Goal: Information Seeking & Learning: Learn about a topic

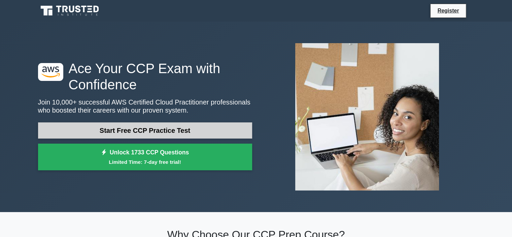
click at [192, 136] on link "Start Free CCP Practice Test" at bounding box center [145, 130] width 214 height 16
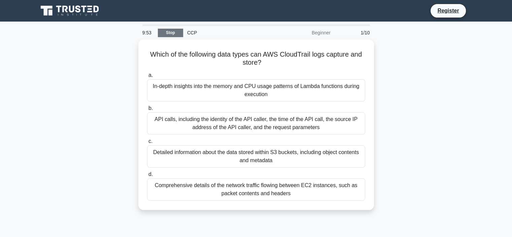
click at [175, 30] on link "Stop" at bounding box center [170, 33] width 25 height 8
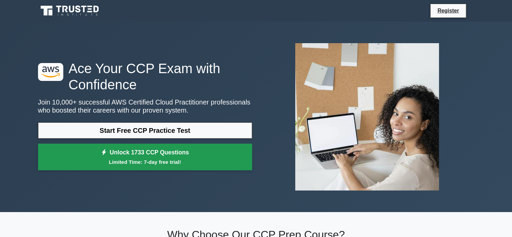
click at [145, 153] on link "Unlock 1733 CCP Questions Limited Time: 7-day free trial!" at bounding box center [145, 157] width 214 height 27
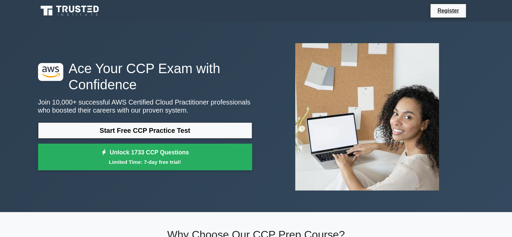
click at [161, 98] on p "Join 10,000+ successful AWS Certified Cloud Practitioner professionals who boos…" at bounding box center [145, 106] width 214 height 16
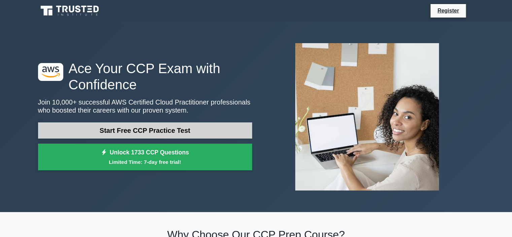
click at [166, 130] on link "Start Free CCP Practice Test" at bounding box center [145, 130] width 214 height 16
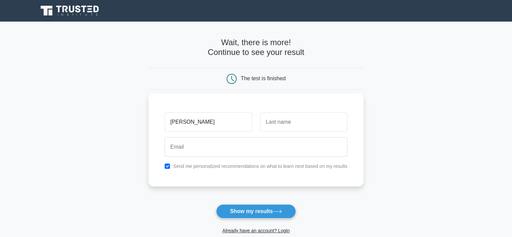
type input "gaga"
click at [318, 117] on input "text" at bounding box center [303, 122] width 87 height 20
type input "gagaga"
click at [222, 165] on label "Send me personalized recommendations on what to learn next based on my results" at bounding box center [260, 165] width 175 height 5
click at [170, 166] on div "Send me personalized recommendations on what to learn next based on my results" at bounding box center [256, 166] width 191 height 8
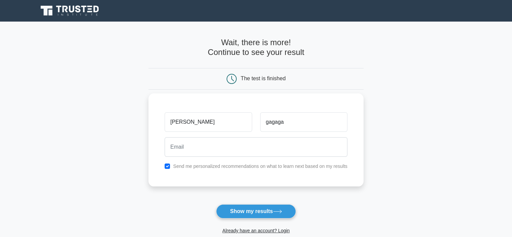
click at [161, 163] on div "Send me personalized recommendations on what to learn next based on my results" at bounding box center [256, 166] width 191 height 8
click at [172, 168] on div "Send me personalized recommendations on what to learn next based on my results" at bounding box center [256, 166] width 191 height 8
click at [169, 167] on input "checkbox" at bounding box center [167, 165] width 5 height 5
checkbox input "false"
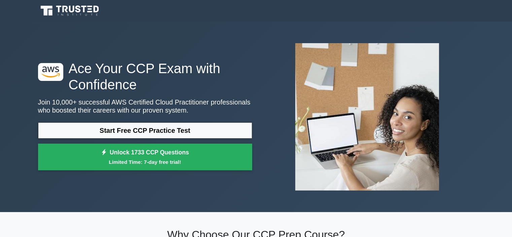
click at [183, 131] on link "Start Free CCP Practice Test" at bounding box center [145, 130] width 214 height 16
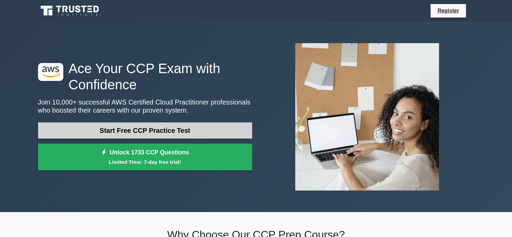
click at [147, 134] on link "Start Free CCP Practice Test" at bounding box center [145, 130] width 214 height 16
click at [148, 124] on link "Start Free CCP Practice Test" at bounding box center [145, 130] width 214 height 16
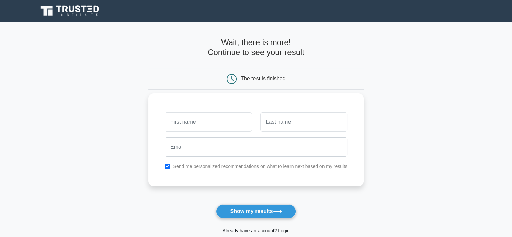
click at [237, 118] on input "text" at bounding box center [208, 122] width 87 height 20
click at [197, 128] on input "text" at bounding box center [208, 122] width 87 height 20
type input "[PERSON_NAME]"
click at [272, 122] on input "text" at bounding box center [303, 122] width 87 height 20
type input "gagagaga"
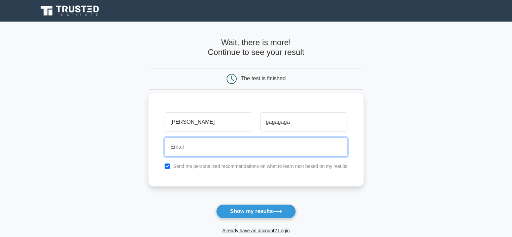
click at [274, 147] on input "email" at bounding box center [256, 147] width 183 height 20
type input "L"
type input "s"
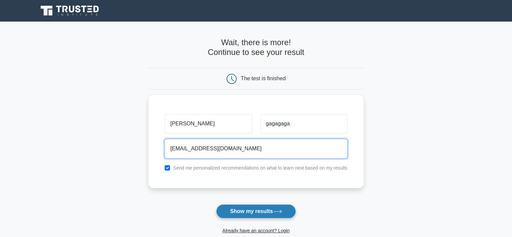
type input "takwa.naghmouchi@edu.isetcom.tn"
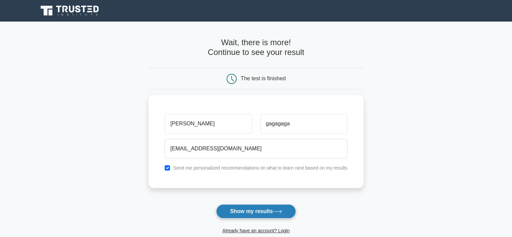
click at [268, 205] on button "Show my results" at bounding box center [256, 211] width 80 height 14
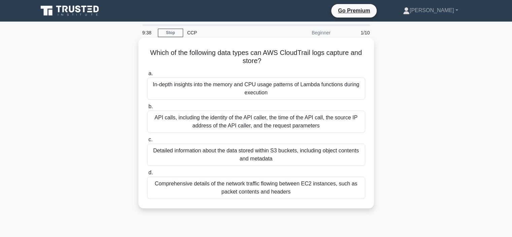
click at [206, 160] on div "Detailed information about the data stored within S3 buckets, including object …" at bounding box center [256, 155] width 218 height 22
click at [147, 142] on input "c. Detailed information about the data stored within S3 buckets, including obje…" at bounding box center [147, 139] width 0 height 4
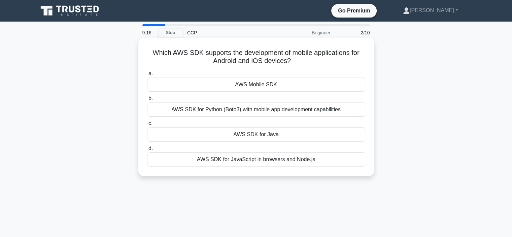
click at [257, 91] on div "AWS Mobile SDK" at bounding box center [256, 84] width 218 height 14
click at [147, 76] on input "a. AWS Mobile SDK" at bounding box center [147, 73] width 0 height 4
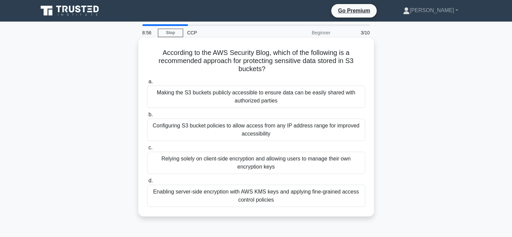
click at [248, 127] on div "Configuring S3 bucket policies to allow access from any IP address range for im…" at bounding box center [256, 130] width 218 height 22
click at [147, 117] on input "b. Configuring S3 bucket policies to allow access from any IP address range for…" at bounding box center [147, 115] width 0 height 4
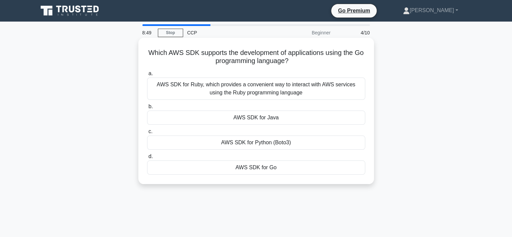
click at [252, 95] on div "AWS SDK for Ruby, which provides a convenient way to interact with AWS services…" at bounding box center [256, 88] width 218 height 22
click at [147, 76] on input "a. AWS SDK for Ruby, which provides a convenient way to interact with AWS servi…" at bounding box center [147, 73] width 0 height 4
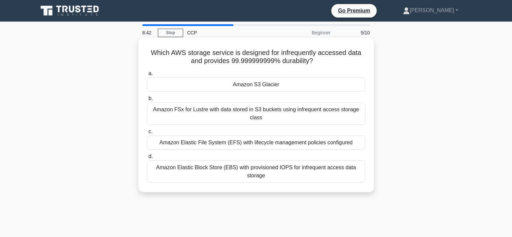
click at [252, 86] on div "Amazon S3 Glacier" at bounding box center [256, 84] width 218 height 14
click at [147, 76] on input "a. Amazon S3 Glacier" at bounding box center [147, 73] width 0 height 4
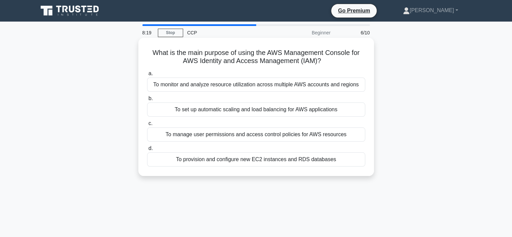
click at [249, 133] on div "To manage user permissions and access control policies for AWS resources" at bounding box center [256, 134] width 218 height 14
click at [147, 126] on input "c. To manage user permissions and access control policies for AWS resources" at bounding box center [147, 123] width 0 height 4
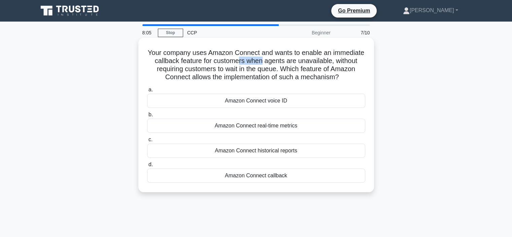
drag, startPoint x: 269, startPoint y: 60, endPoint x: 292, endPoint y: 62, distance: 22.9
click at [292, 62] on h5 "Your company uses Amazon Connect and wants to enable an immediate callback feat…" at bounding box center [257, 65] width 220 height 33
drag, startPoint x: 179, startPoint y: 68, endPoint x: 282, endPoint y: 71, distance: 103.1
click at [282, 71] on h5 "Your company uses Amazon Connect and wants to enable an immediate callback feat…" at bounding box center [257, 65] width 220 height 33
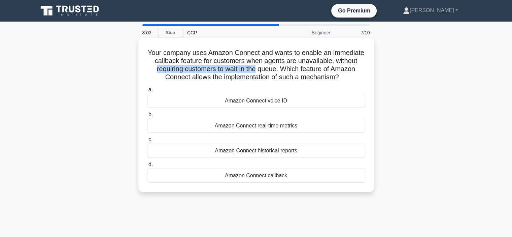
click at [283, 70] on h5 "Your company uses Amazon Connect and wants to enable an immediate callback feat…" at bounding box center [257, 65] width 220 height 33
click at [250, 124] on div "Amazon Connect real-time metrics" at bounding box center [256, 126] width 218 height 14
click at [147, 117] on input "b. Amazon Connect real-time metrics" at bounding box center [147, 115] width 0 height 4
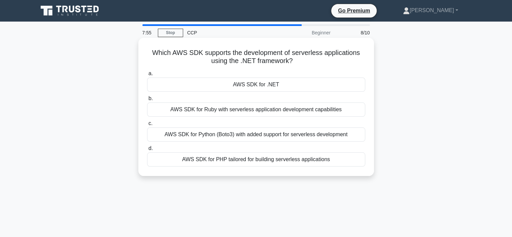
click at [241, 90] on div "AWS SDK for .NET" at bounding box center [256, 84] width 218 height 14
click at [147, 76] on input "a. AWS SDK for .NET" at bounding box center [147, 73] width 0 height 4
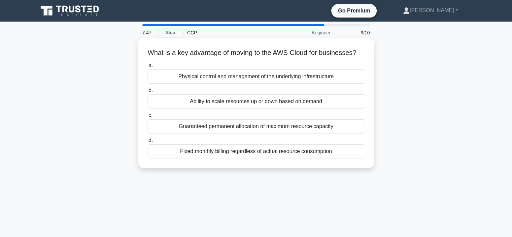
click at [252, 133] on div "Guaranteed permanent allocation of maximum resource capacity" at bounding box center [256, 126] width 218 height 14
click at [147, 118] on input "c. Guaranteed permanent allocation of maximum resource capacity" at bounding box center [147, 115] width 0 height 4
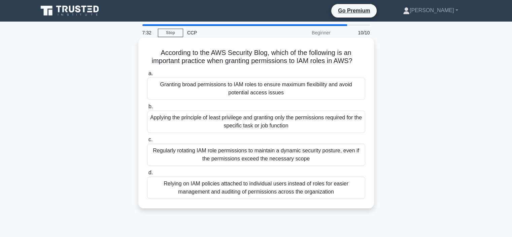
click at [261, 160] on div "Regularly rotating IAM role permissions to maintain a dynamic security posture,…" at bounding box center [256, 155] width 218 height 22
click at [147, 142] on input "c. Regularly rotating IAM role permissions to maintain a dynamic security postu…" at bounding box center [147, 139] width 0 height 4
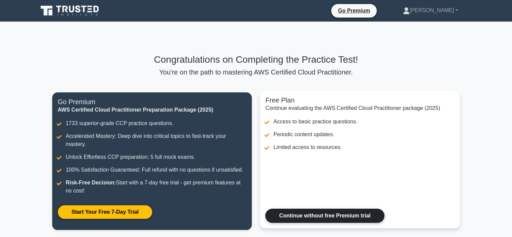
click at [291, 213] on link "Continue without free Premium trial" at bounding box center [324, 216] width 119 height 14
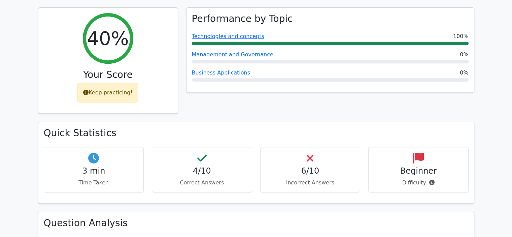
scroll to position [180, 0]
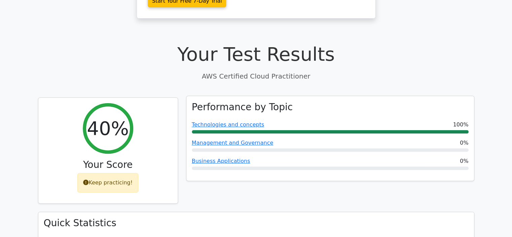
click at [258, 121] on div "Technologies and concepts 100%" at bounding box center [330, 125] width 277 height 8
click at [237, 158] on link "Business Applications" at bounding box center [221, 161] width 58 height 6
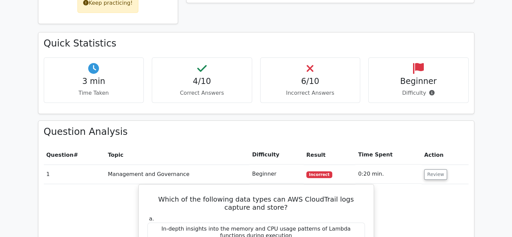
scroll to position [270, 0]
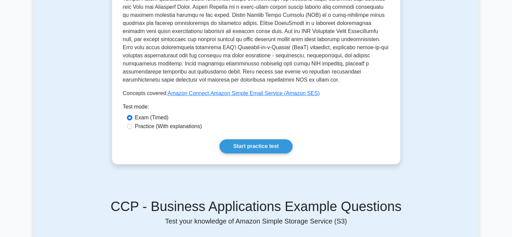
scroll to position [225, 0]
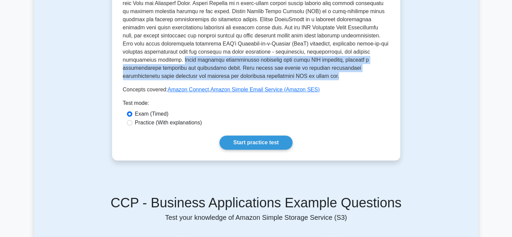
drag, startPoint x: 342, startPoint y: 42, endPoint x: 372, endPoint y: 78, distance: 47.1
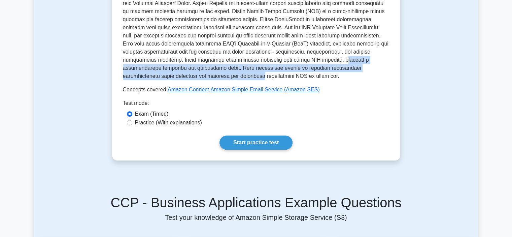
drag, startPoint x: 236, startPoint y: 51, endPoint x: 384, endPoint y: 65, distance: 148.2
click at [384, 65] on p at bounding box center [256, 11] width 267 height 137
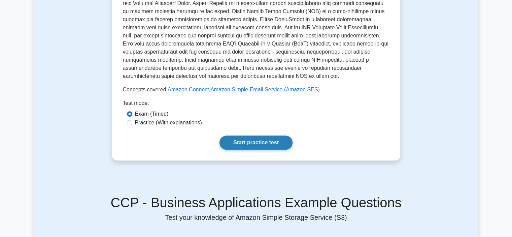
click at [263, 135] on link "Start practice test" at bounding box center [256, 142] width 73 height 14
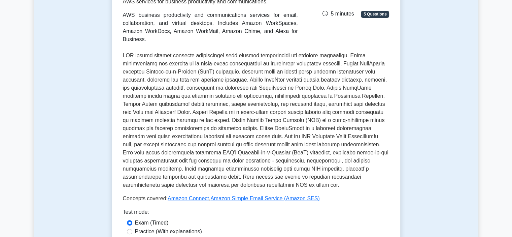
scroll to position [0, 0]
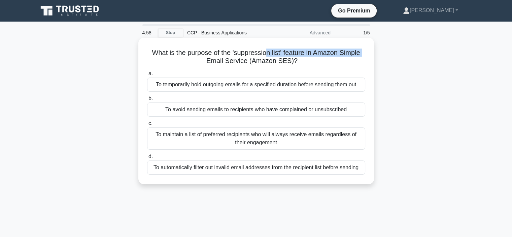
drag, startPoint x: 182, startPoint y: 59, endPoint x: 265, endPoint y: 50, distance: 83.4
click at [265, 50] on h5 "What is the purpose of the 'suppression list' feature in Amazon Simple Email Se…" at bounding box center [257, 57] width 220 height 17
click at [279, 169] on div "To automatically filter out invalid email addresses from the recipient list bef…" at bounding box center [256, 167] width 218 height 14
click at [147, 159] on input "d. To automatically filter out invalid email addresses from the recipient list …" at bounding box center [147, 156] width 0 height 4
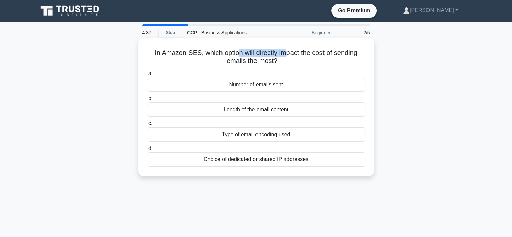
drag, startPoint x: 236, startPoint y: 54, endPoint x: 285, endPoint y: 43, distance: 50.0
click at [285, 43] on div "In Amazon SES, which option will directly impact the cost of sending emails the…" at bounding box center [256, 106] width 230 height 133
click at [331, 81] on div "Number of emails sent" at bounding box center [256, 84] width 218 height 14
click at [147, 76] on input "a. Number of emails sent" at bounding box center [147, 73] width 0 height 4
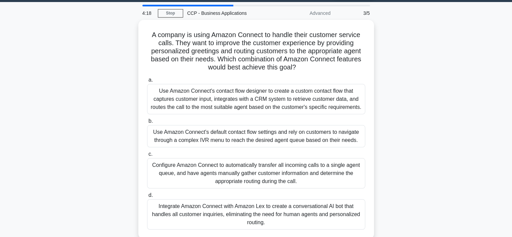
scroll to position [19, 0]
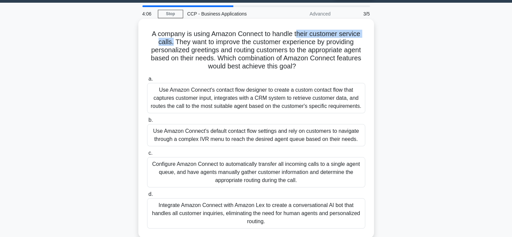
drag, startPoint x: 170, startPoint y: 40, endPoint x: 300, endPoint y: 35, distance: 130.1
click at [300, 35] on h5 "A company is using Amazon Connect to handle their customer service calls. They …" at bounding box center [257, 50] width 220 height 41
drag, startPoint x: 290, startPoint y: 39, endPoint x: 319, endPoint y: 63, distance: 37.6
click at [319, 63] on h5 "A company is using Amazon Connect to handle their customer service calls. They …" at bounding box center [257, 50] width 220 height 41
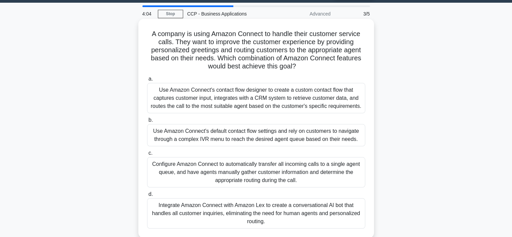
click at [319, 63] on h5 "A company is using Amazon Connect to handle their customer service calls. They …" at bounding box center [257, 50] width 220 height 41
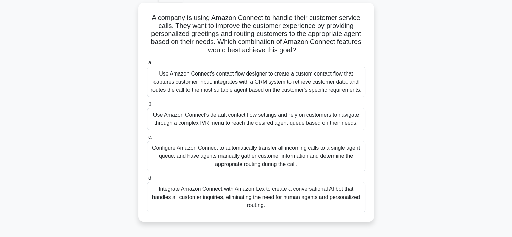
scroll to position [36, 0]
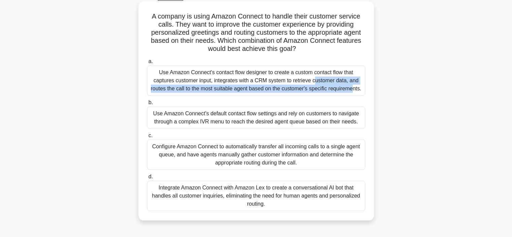
drag, startPoint x: 251, startPoint y: 70, endPoint x: 298, endPoint y: 78, distance: 47.5
click at [298, 78] on div "Use Amazon Connect's contact flow designer to create a custom contact flow that…" at bounding box center [256, 80] width 218 height 30
click at [147, 64] on input "a. Use Amazon Connect's contact flow designer to create a custom contact flow t…" at bounding box center [147, 61] width 0 height 4
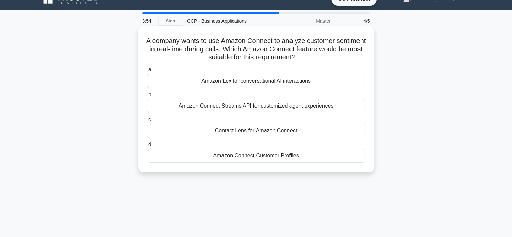
scroll to position [0, 0]
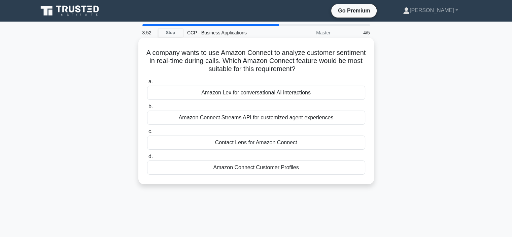
click at [188, 80] on label "a. Amazon Lex for conversational AI interactions" at bounding box center [256, 88] width 218 height 22
click at [147, 80] on input "a. Amazon Lex for conversational AI interactions" at bounding box center [147, 82] width 0 height 4
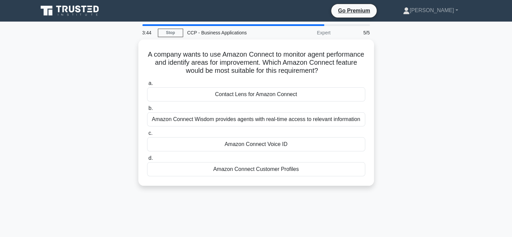
click at [450, 116] on div "A company wants to use Amazon Connect to monitor agent performance and identify…" at bounding box center [256, 116] width 445 height 154
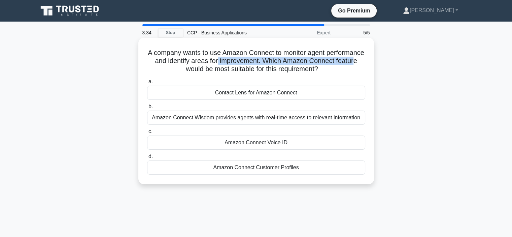
drag, startPoint x: 202, startPoint y: 65, endPoint x: 262, endPoint y: 59, distance: 60.0
click at [262, 59] on h5 "A company wants to use Amazon Connect to monitor agent performance and identify…" at bounding box center [257, 61] width 220 height 25
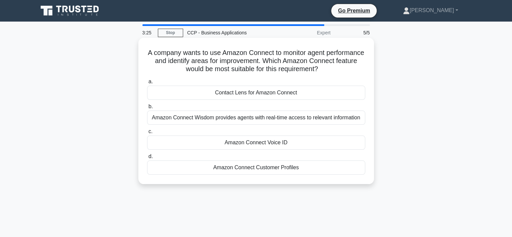
click at [264, 92] on div "Contact Lens for Amazon Connect" at bounding box center [256, 93] width 218 height 14
click at [147, 84] on input "a. Contact Lens for Amazon Connect" at bounding box center [147, 82] width 0 height 4
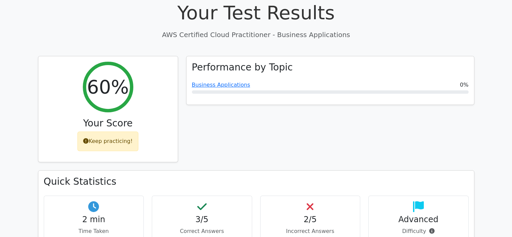
scroll to position [221, 0]
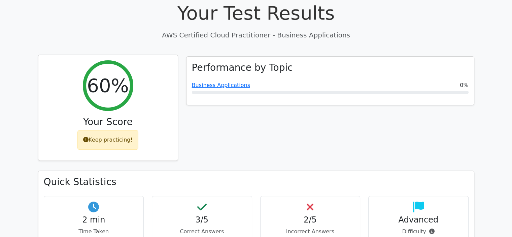
click at [119, 130] on div "Keep practicing!" at bounding box center [107, 140] width 61 height 20
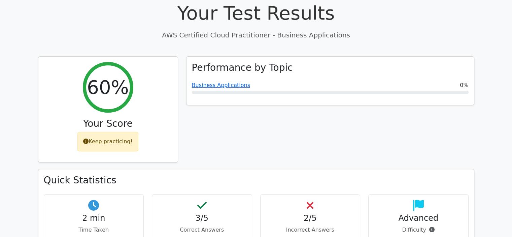
click at [217, 226] on p "Correct Answers" at bounding box center [202, 230] width 89 height 8
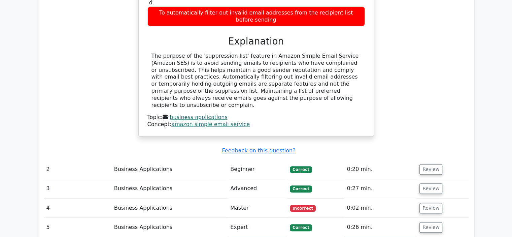
scroll to position [671, 0]
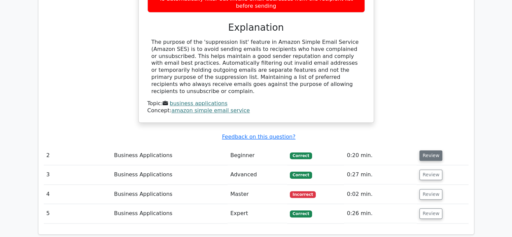
click at [428, 150] on button "Review" at bounding box center [431, 155] width 23 height 10
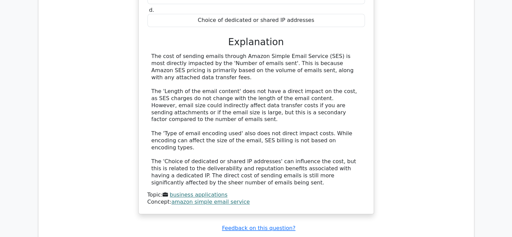
scroll to position [1041, 0]
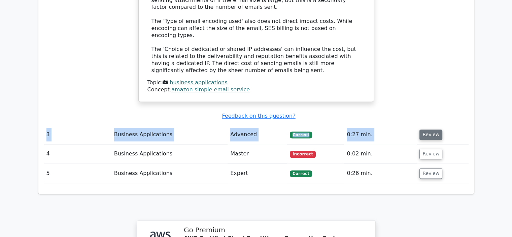
drag, startPoint x: 423, startPoint y: 66, endPoint x: 426, endPoint y: 75, distance: 9.8
click at [426, 129] on button "Review" at bounding box center [431, 134] width 23 height 10
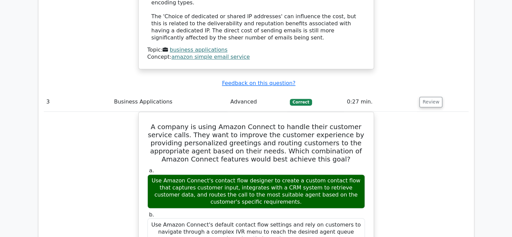
scroll to position [1089, 0]
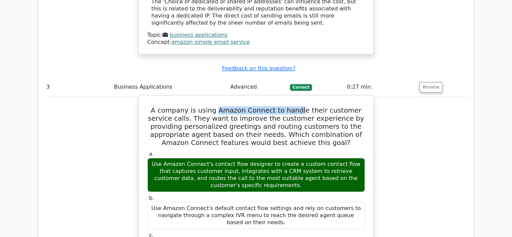
drag, startPoint x: 210, startPoint y: 50, endPoint x: 291, endPoint y: 48, distance: 81.9
drag, startPoint x: 270, startPoint y: 50, endPoint x: 319, endPoint y: 47, distance: 49.3
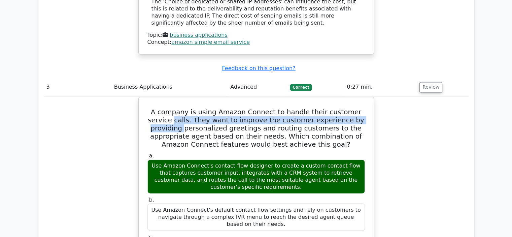
drag, startPoint x: 93, startPoint y: 42, endPoint x: 45, endPoint y: 67, distance: 53.2
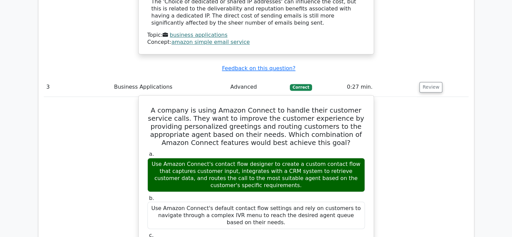
drag, startPoint x: 161, startPoint y: 114, endPoint x: 230, endPoint y: 122, distance: 69.2
click at [230, 158] on div "Use Amazon Connect's contact flow designer to create a custom contact flow that…" at bounding box center [257, 175] width 218 height 34
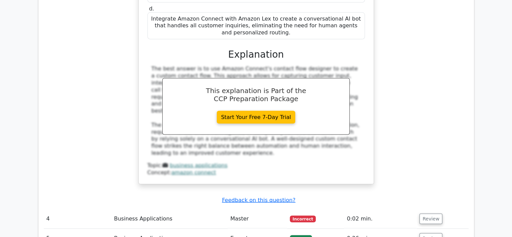
scroll to position [1352, 0]
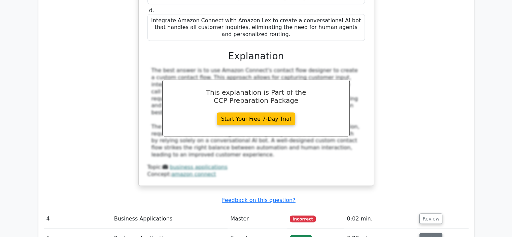
click at [425, 233] on button "Review" at bounding box center [431, 238] width 23 height 10
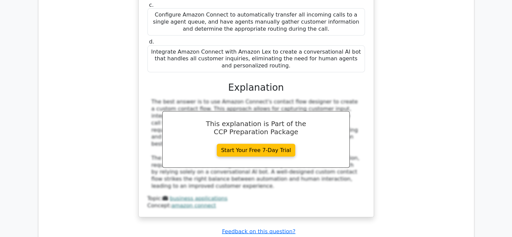
scroll to position [1315, 0]
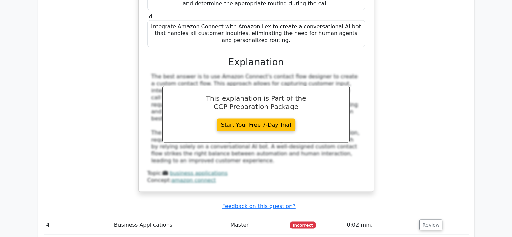
scroll to position [1365, 0]
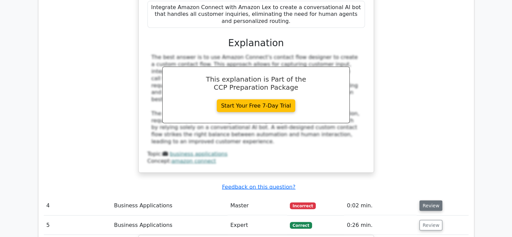
click at [421, 200] on button "Review" at bounding box center [431, 205] width 23 height 10
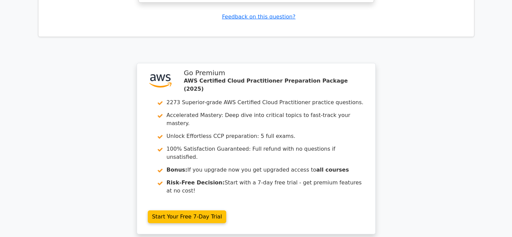
scroll to position [2159, 0]
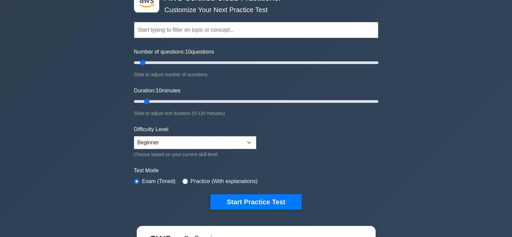
scroll to position [44, 0]
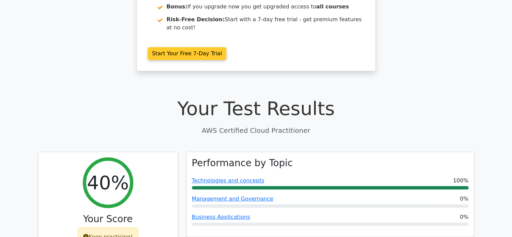
scroll to position [127, 0]
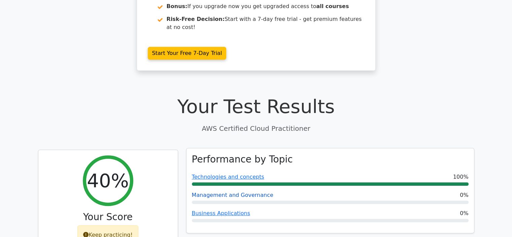
click at [239, 192] on link "Management and Governance" at bounding box center [233, 195] width 82 height 6
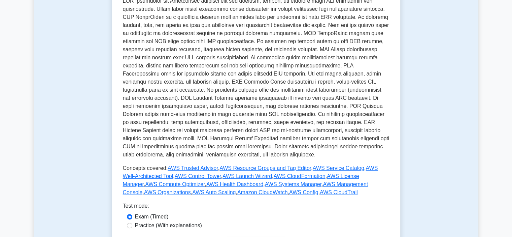
scroll to position [203, 0]
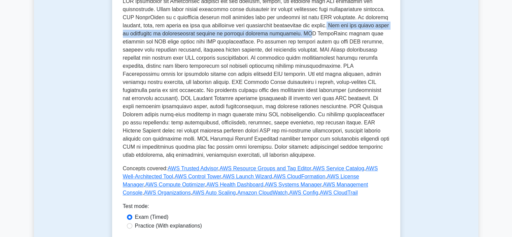
drag, startPoint x: 328, startPoint y: 24, endPoint x: 304, endPoint y: 33, distance: 25.6
click at [304, 33] on p at bounding box center [256, 78] width 267 height 162
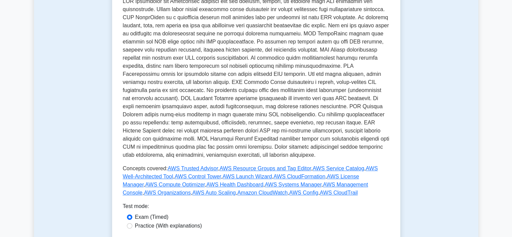
click at [304, 33] on p at bounding box center [256, 78] width 267 height 162
click at [291, 43] on p at bounding box center [256, 78] width 267 height 162
drag, startPoint x: 283, startPoint y: 47, endPoint x: 294, endPoint y: 53, distance: 12.4
click at [294, 53] on p at bounding box center [256, 78] width 267 height 162
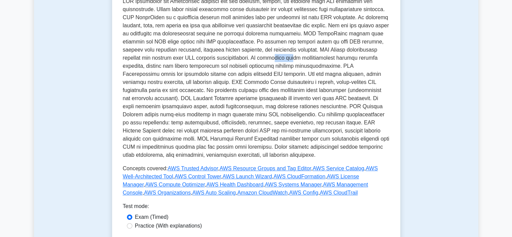
drag, startPoint x: 222, startPoint y: 60, endPoint x: 243, endPoint y: 58, distance: 20.4
click at [243, 58] on p at bounding box center [256, 78] width 267 height 162
click at [280, 66] on p at bounding box center [256, 78] width 267 height 162
click at [139, 83] on p at bounding box center [256, 78] width 267 height 162
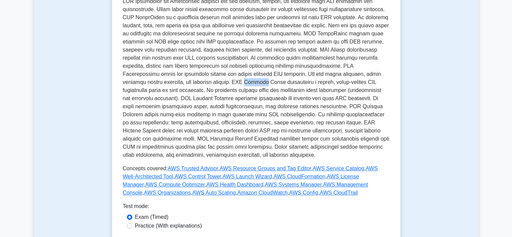
click at [139, 83] on p at bounding box center [256, 78] width 267 height 162
drag, startPoint x: 337, startPoint y: 92, endPoint x: 354, endPoint y: 92, distance: 16.5
click at [354, 92] on p at bounding box center [256, 78] width 267 height 162
click at [368, 116] on p at bounding box center [256, 78] width 267 height 162
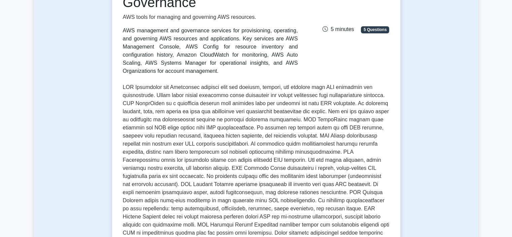
scroll to position [117, 0]
click at [191, 144] on p at bounding box center [256, 165] width 267 height 162
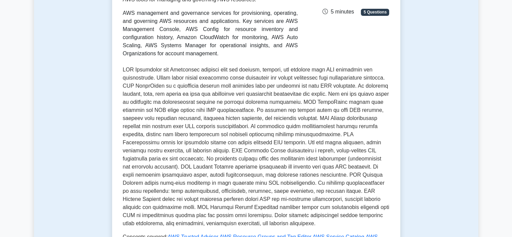
scroll to position [134, 0]
drag, startPoint x: 143, startPoint y: 21, endPoint x: 216, endPoint y: 19, distance: 73.5
click at [216, 19] on div "AWS management and governance services for provisioning, operating, and governi…" at bounding box center [210, 33] width 175 height 49
click at [235, 65] on div "Management and Governance AWS tools for managing and governing AWS resources. A…" at bounding box center [256, 113] width 267 height 305
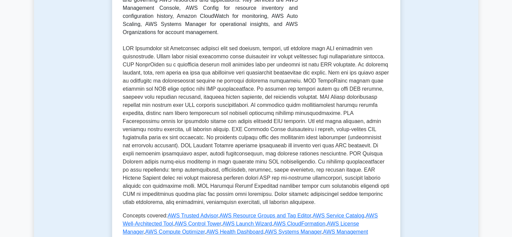
scroll to position [156, 0]
click at [296, 98] on p at bounding box center [256, 125] width 267 height 162
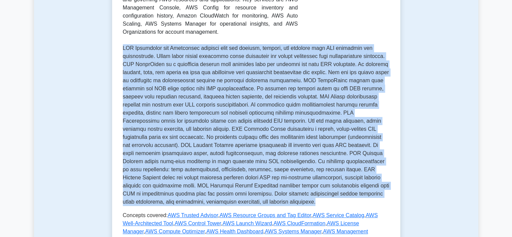
drag, startPoint x: 246, startPoint y: 203, endPoint x: 113, endPoint y: 49, distance: 204.0
click at [113, 49] on div "Management and Governance AWS tools for managing and governing AWS resources. A…" at bounding box center [256, 119] width 288 height 382
copy p "AWS Management and Governance services help you monitor, control, and optimize …"
click at [194, 183] on p at bounding box center [256, 125] width 267 height 162
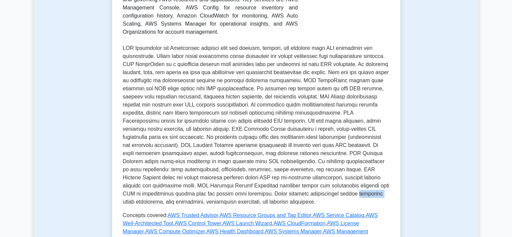
drag, startPoint x: 270, startPoint y: 197, endPoint x: 291, endPoint y: 195, distance: 21.4
click at [291, 195] on p at bounding box center [256, 125] width 267 height 162
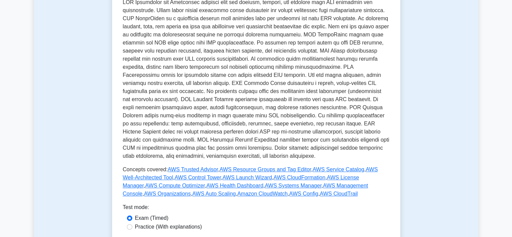
scroll to position [221, 0]
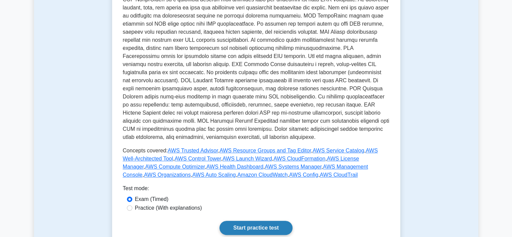
click at [271, 222] on link "Start practice test" at bounding box center [256, 228] width 73 height 14
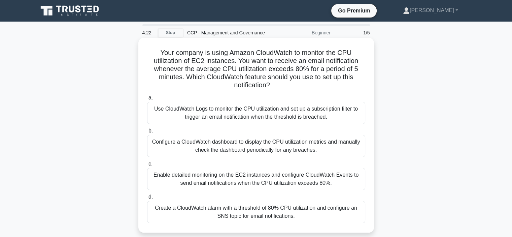
click at [250, 178] on div "Enable detailed monitoring on the EC2 instances and configure CloudWatch Events…" at bounding box center [256, 179] width 218 height 22
click at [147, 166] on input "c. Enable detailed monitoring on the EC2 instances and configure CloudWatch Eve…" at bounding box center [147, 164] width 0 height 4
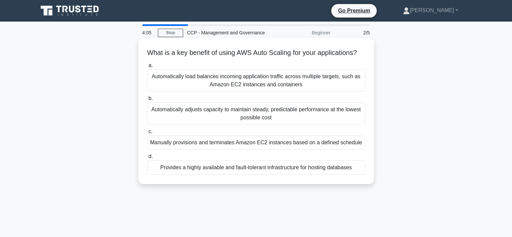
click at [232, 123] on div "Automatically adjusts capacity to maintain steady, predictable performance at t…" at bounding box center [256, 113] width 218 height 22
click at [147, 101] on input "b. Automatically adjusts capacity to maintain steady, predictable performance a…" at bounding box center [147, 98] width 0 height 4
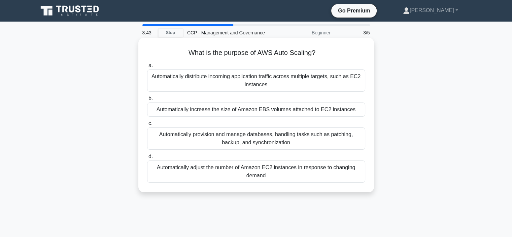
click at [254, 173] on div "Automatically adjust the number of Amazon EC2 instances in response to changing…" at bounding box center [256, 171] width 218 height 22
click at [147, 159] on input "d. Automatically adjust the number of Amazon EC2 instances in response to chang…" at bounding box center [147, 156] width 0 height 4
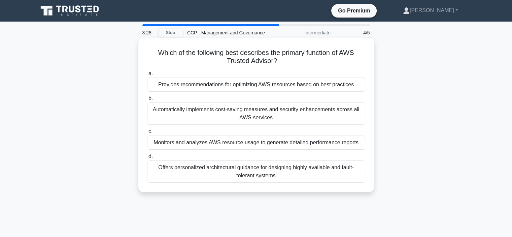
click at [207, 89] on div "Provides recommendations for optimizing AWS resources based on best practices" at bounding box center [256, 84] width 218 height 14
click at [147, 76] on input "a. Provides recommendations for optimizing AWS resources based on best practices" at bounding box center [147, 73] width 0 height 4
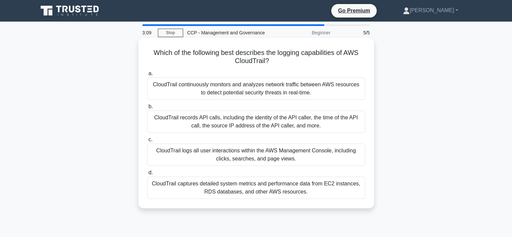
click at [225, 154] on div "CloudTrail logs all user interactions within the AWS Management Console, includ…" at bounding box center [256, 155] width 218 height 22
click at [147, 142] on input "c. CloudTrail logs all user interactions within the AWS Management Console, inc…" at bounding box center [147, 139] width 0 height 4
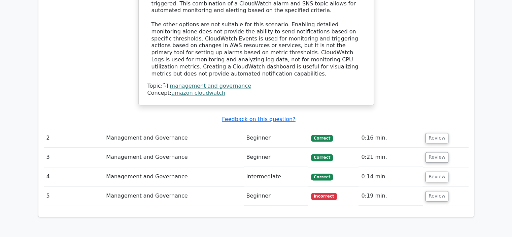
scroll to position [785, 0]
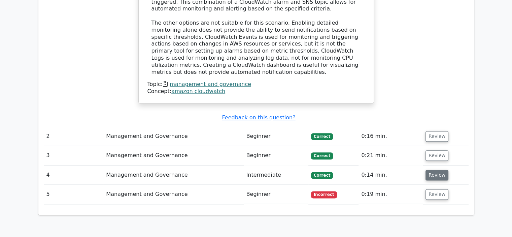
click at [435, 170] on button "Review" at bounding box center [437, 175] width 23 height 10
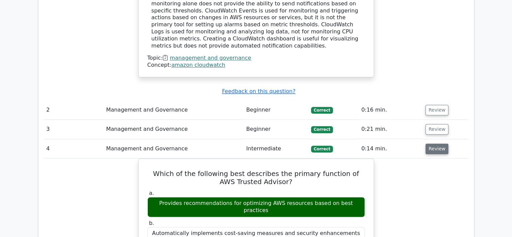
scroll to position [811, 0]
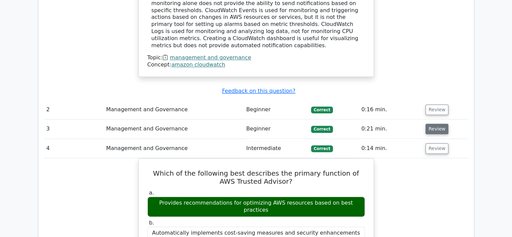
click at [441, 124] on button "Review" at bounding box center [437, 129] width 23 height 10
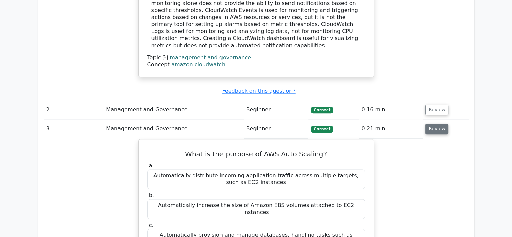
click at [441, 124] on button "Review" at bounding box center [437, 129] width 23 height 10
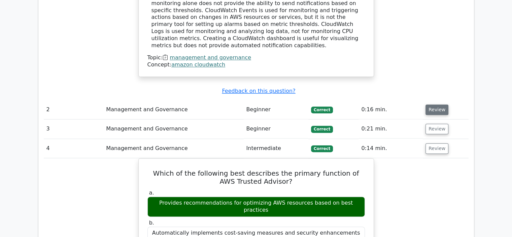
click at [439, 104] on button "Review" at bounding box center [437, 109] width 23 height 10
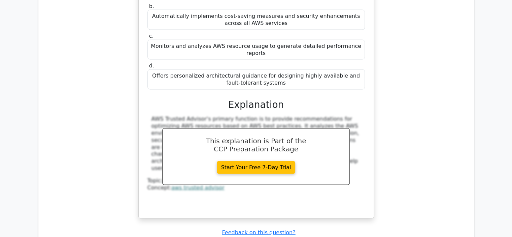
scroll to position [1309, 0]
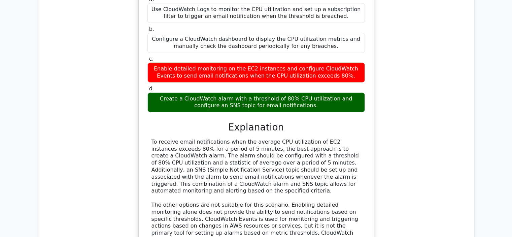
scroll to position [601, 0]
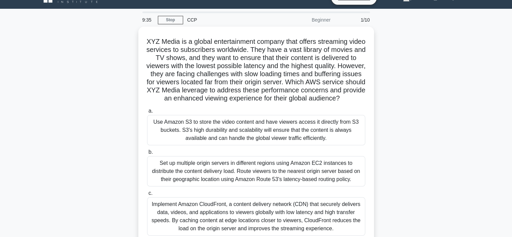
scroll to position [20, 0]
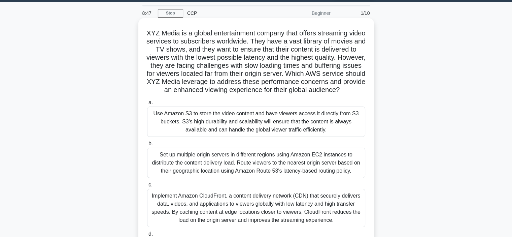
click at [268, 208] on div "Implement Amazon CloudFront, a content delivery network (CDN) that securely del…" at bounding box center [256, 208] width 218 height 38
click at [147, 187] on input "c. Implement Amazon CloudFront, a content delivery network (CDN) that securely …" at bounding box center [147, 185] width 0 height 4
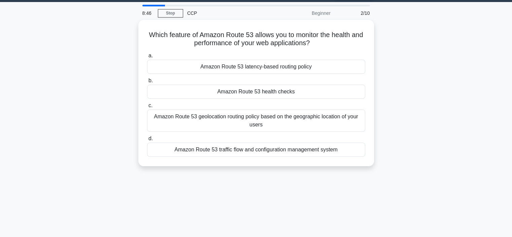
scroll to position [0, 0]
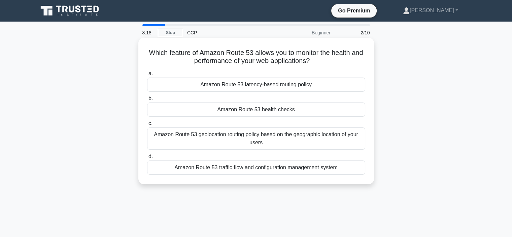
click at [259, 169] on div "Amazon Route 53 traffic flow and configuration management system" at bounding box center [256, 167] width 218 height 14
click at [147, 159] on input "d. Amazon Route 53 traffic flow and configuration management system" at bounding box center [147, 156] width 0 height 4
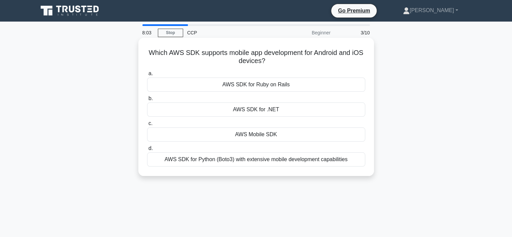
drag, startPoint x: 151, startPoint y: 55, endPoint x: 271, endPoint y: 62, distance: 120.5
click at [271, 62] on h5 "Which AWS SDK supports mobile app development for Android and iOS devices? .spi…" at bounding box center [257, 57] width 220 height 17
copy h5 "Which AWS SDK supports mobile app development for Android and iOS devices?"
click at [286, 159] on div "AWS SDK for Python (Boto3) with extensive mobile development capabilities" at bounding box center [256, 159] width 218 height 14
click at [147, 151] on input "d. AWS SDK for Python (Boto3) with extensive mobile development capabilities" at bounding box center [147, 148] width 0 height 4
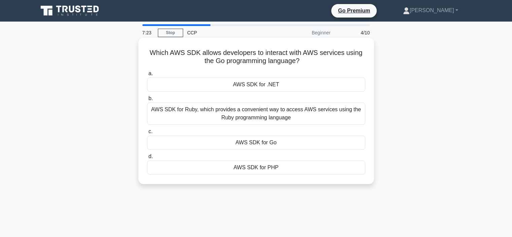
click at [265, 140] on div "AWS SDK for Go" at bounding box center [256, 142] width 218 height 14
click at [147, 134] on input "c. AWS SDK for Go" at bounding box center [147, 131] width 0 height 4
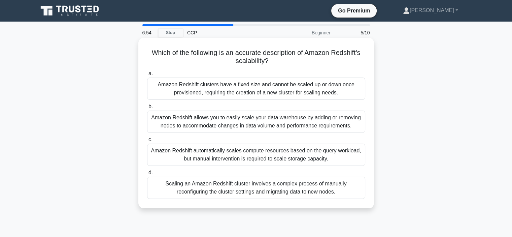
click at [253, 153] on div "Amazon Redshift automatically scales compute resources based on the query workl…" at bounding box center [256, 155] width 218 height 22
click at [147, 142] on input "c. Amazon Redshift automatically scales compute resources based on the query wo…" at bounding box center [147, 139] width 0 height 4
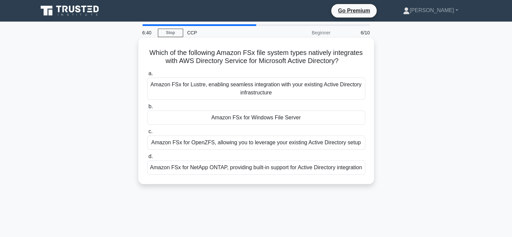
click at [250, 121] on div "Amazon FSx for Windows File Server" at bounding box center [256, 117] width 218 height 14
click at [147, 109] on input "b. Amazon FSx for Windows File Server" at bounding box center [147, 106] width 0 height 4
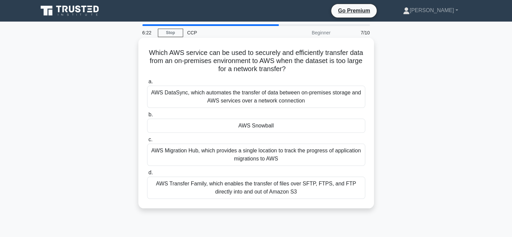
click at [258, 127] on div "AWS Snowball" at bounding box center [256, 126] width 218 height 14
click at [147, 117] on input "b. AWS Snowball" at bounding box center [147, 115] width 0 height 4
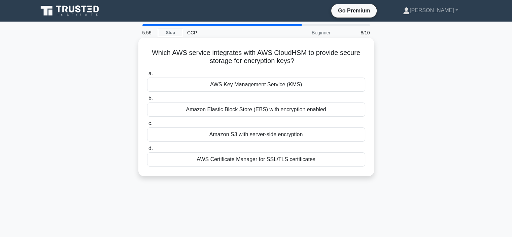
click at [248, 92] on div "a. AWS Key Management Service (KMS) b. Amazon Elastic Block Store (EBS) with en…" at bounding box center [256, 118] width 226 height 100
click at [248, 91] on div "AWS Key Management Service (KMS)" at bounding box center [256, 84] width 218 height 14
click at [147, 76] on input "a. AWS Key Management Service (KMS)" at bounding box center [147, 73] width 0 height 4
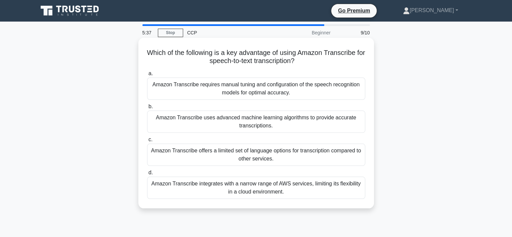
click at [223, 121] on div "Amazon Transcribe uses advanced machine learning algorithms to provide accurate…" at bounding box center [256, 121] width 218 height 22
click at [147, 109] on input "b. Amazon Transcribe uses advanced machine learning algorithms to provide accur…" at bounding box center [147, 106] width 0 height 4
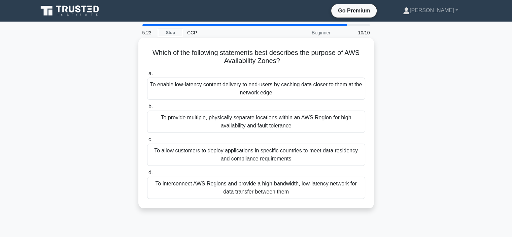
click at [225, 121] on div "To provide multiple, physically separate locations within an AWS Region for hig…" at bounding box center [256, 121] width 218 height 22
click at [147, 109] on input "b. To provide multiple, physically separate locations within an AWS Region for …" at bounding box center [147, 106] width 0 height 4
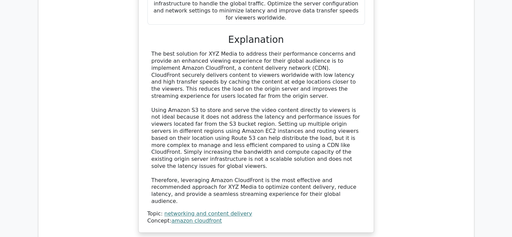
scroll to position [898, 0]
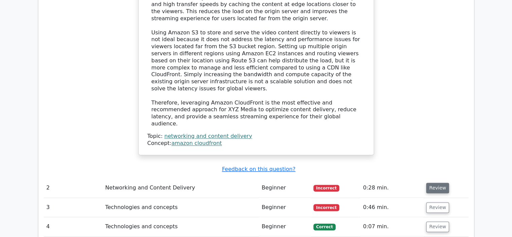
click at [431, 183] on button "Review" at bounding box center [437, 188] width 23 height 10
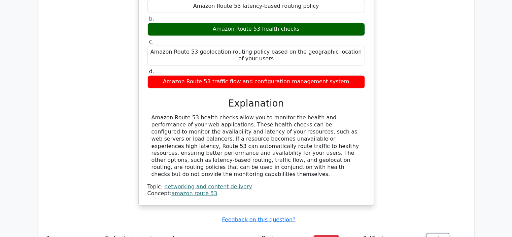
scroll to position [1139, 0]
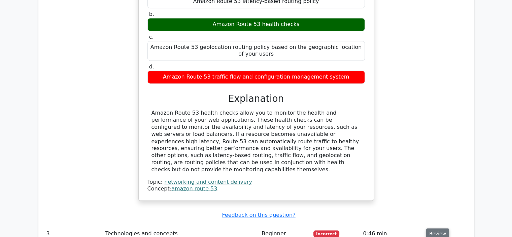
click at [439, 228] on button "Review" at bounding box center [437, 233] width 23 height 10
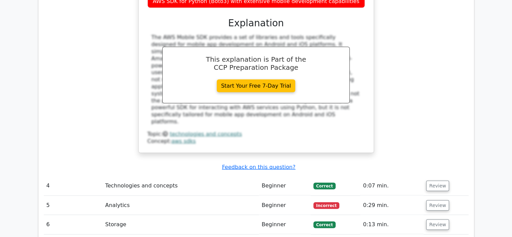
scroll to position [1498, 0]
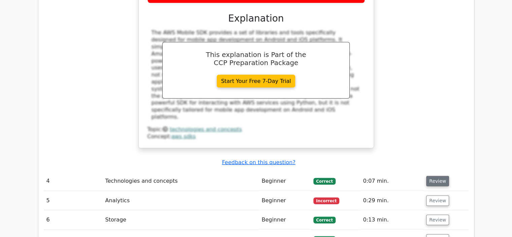
click at [441, 176] on button "Review" at bounding box center [437, 181] width 23 height 10
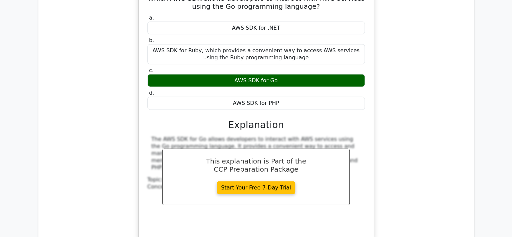
scroll to position [1858, 0]
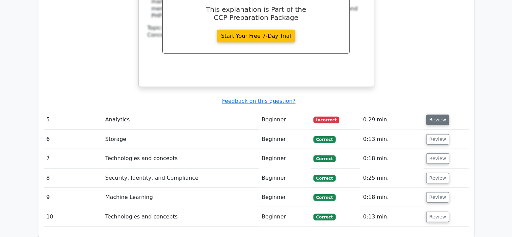
click at [443, 115] on button "Review" at bounding box center [437, 120] width 23 height 10
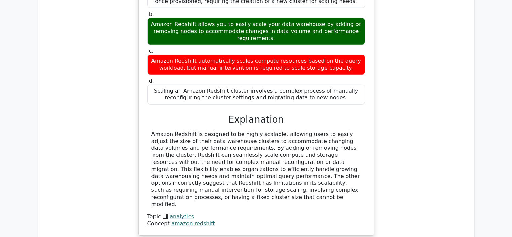
scroll to position [2037, 0]
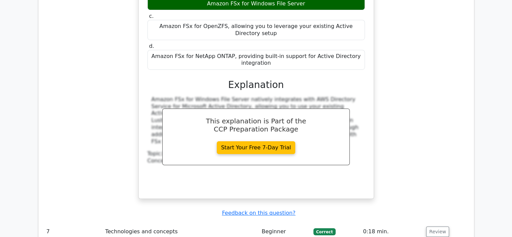
scroll to position [2397, 0]
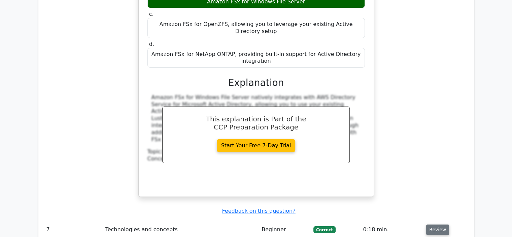
click at [437, 224] on button "Review" at bounding box center [437, 229] width 23 height 10
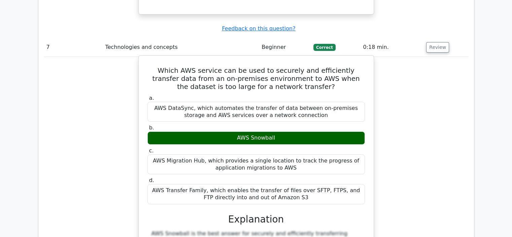
scroll to position [2666, 0]
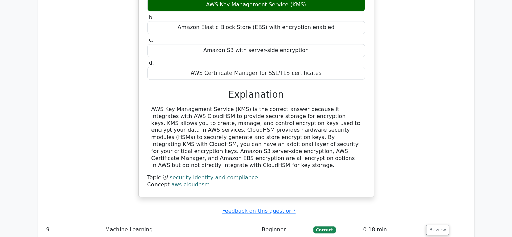
scroll to position [3026, 0]
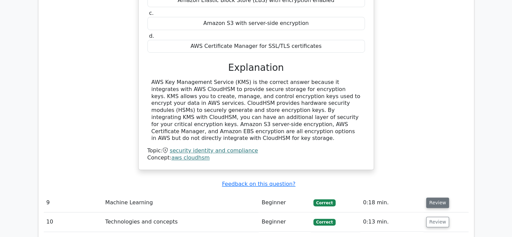
click at [439, 197] on button "Review" at bounding box center [437, 202] width 23 height 10
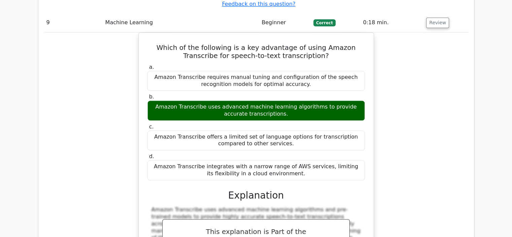
scroll to position [3295, 0]
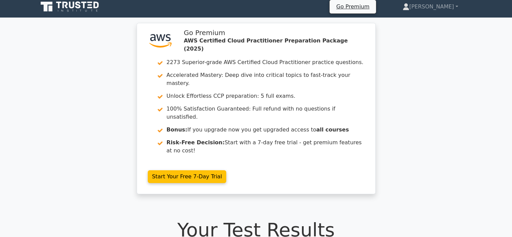
scroll to position [0, 0]
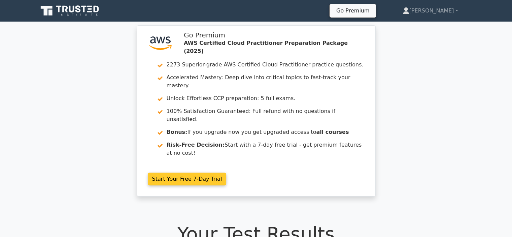
click at [227, 172] on link "Start Your Free 7-Day Trial" at bounding box center [187, 178] width 79 height 13
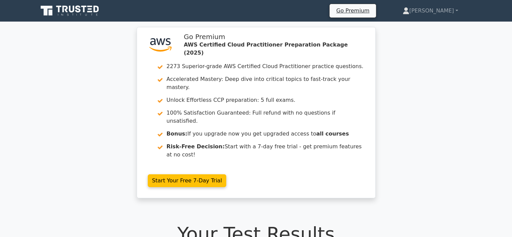
click at [90, 6] on icon at bounding box center [90, 6] width 5 height 1
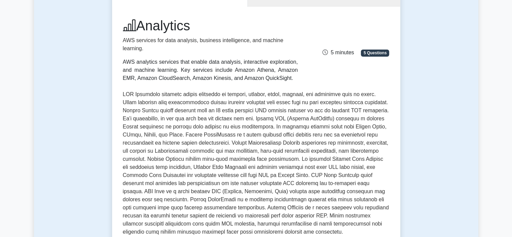
scroll to position [90, 0]
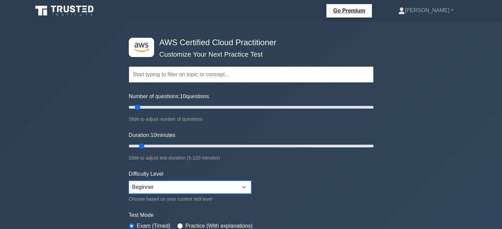
click at [191, 189] on select "Beginner Intermediate Expert" at bounding box center [190, 187] width 122 height 13
select select "expert"
click at [129, 181] on select "Beginner Intermediate Expert" at bounding box center [190, 187] width 122 height 13
click at [218, 102] on div "Number of questions: 10 questions Slide to adjust number of questions" at bounding box center [251, 107] width 245 height 31
drag, startPoint x: 145, startPoint y: 103, endPoint x: 208, endPoint y: 81, distance: 66.7
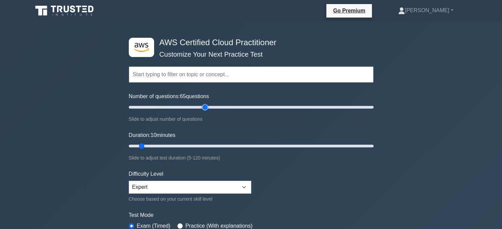
type input "65"
click at [208, 103] on input "Number of questions: 65 questions" at bounding box center [251, 107] width 245 height 8
drag, startPoint x: 170, startPoint y: 143, endPoint x: 304, endPoint y: 136, distance: 134.2
type input "90"
click at [304, 142] on input "Duration: 90 minutes" at bounding box center [251, 146] width 245 height 8
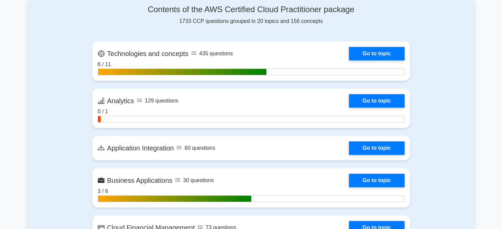
scroll to position [396, 0]
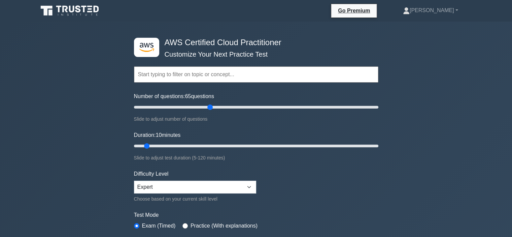
drag, startPoint x: 192, startPoint y: 107, endPoint x: 210, endPoint y: 102, distance: 18.1
type input "65"
click at [210, 103] on input "Number of questions: 65 questions" at bounding box center [256, 107] width 245 height 8
drag, startPoint x: 144, startPoint y: 146, endPoint x: 310, endPoint y: 133, distance: 166.9
type input "90"
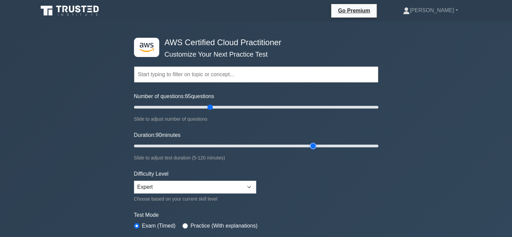
click at [310, 142] on input "Duration: 90 minutes" at bounding box center [256, 146] width 245 height 8
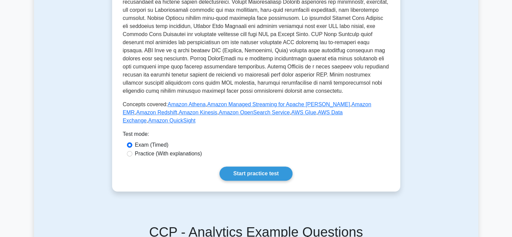
scroll to position [271, 0]
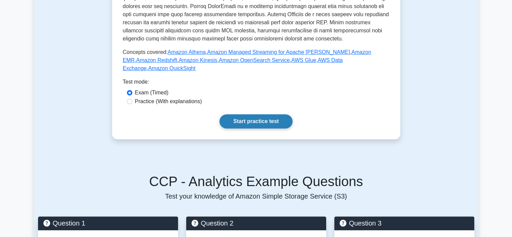
click at [256, 114] on link "Start practice test" at bounding box center [256, 121] width 73 height 14
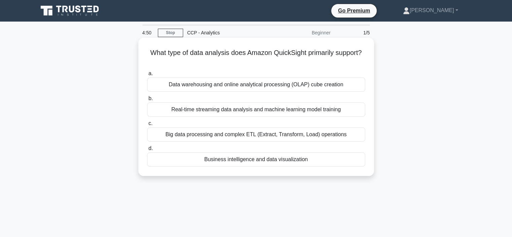
click at [239, 157] on div "Business intelligence and data visualization" at bounding box center [256, 159] width 218 height 14
click at [147, 151] on input "d. Business intelligence and data visualization" at bounding box center [147, 148] width 0 height 4
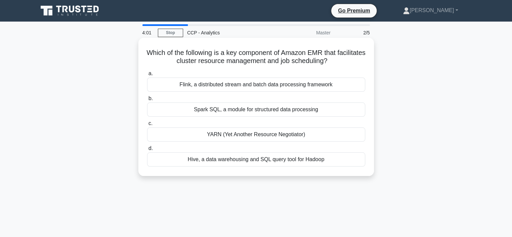
click at [231, 112] on div "Spark SQL, a module for structured data processing" at bounding box center [256, 109] width 218 height 14
click at [147, 101] on input "b. Spark SQL, a module for structured data processing" at bounding box center [147, 98] width 0 height 4
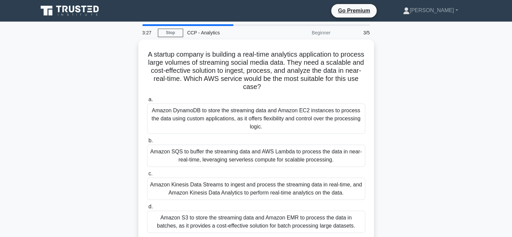
drag, startPoint x: 216, startPoint y: 159, endPoint x: 437, endPoint y: 45, distance: 247.9
drag, startPoint x: 437, startPoint y: 45, endPoint x: 498, endPoint y: 97, distance: 80.1
click at [498, 97] on main "3:26 Stop CCP - Analytics Beginner 3/5 A startup company is building a real-tim…" at bounding box center [256, 193] width 512 height 342
drag, startPoint x: 344, startPoint y: 153, endPoint x: 418, endPoint y: 164, distance: 74.6
click at [418, 164] on div "A startup company is building a real-time analytics application to process larg…" at bounding box center [256, 144] width 445 height 211
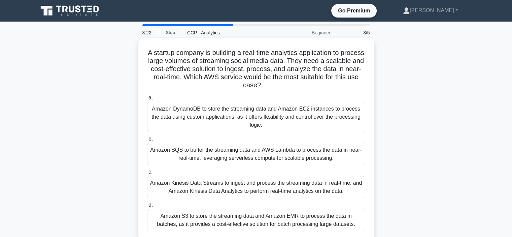
scroll to position [90, 0]
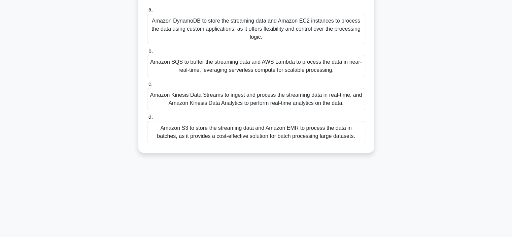
drag, startPoint x: 351, startPoint y: 159, endPoint x: 445, endPoint y: 93, distance: 114.8
drag, startPoint x: 445, startPoint y: 93, endPoint x: 449, endPoint y: 72, distance: 21.3
click at [449, 72] on div "A startup company is building a real-time analytics application to process larg…" at bounding box center [256, 55] width 445 height 211
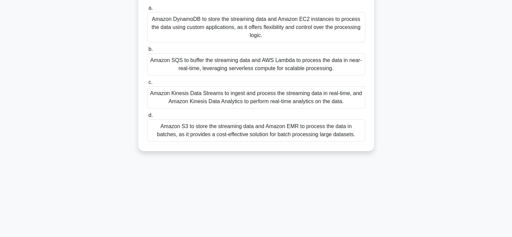
click at [296, 69] on div "Amazon SQS to buffer the streaming data and AWS Lambda to process the data in n…" at bounding box center [256, 64] width 218 height 22
click at [147, 52] on input "b. Amazon SQS to buffer the streaming data and AWS Lambda to process the data i…" at bounding box center [147, 49] width 0 height 4
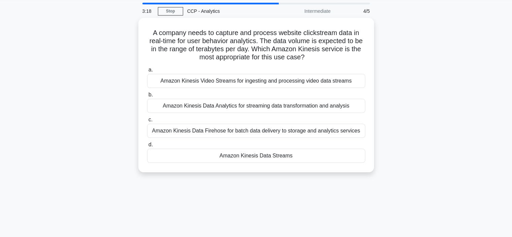
scroll to position [0, 0]
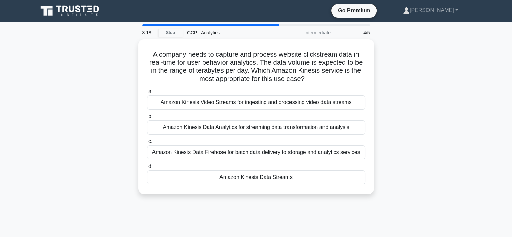
drag, startPoint x: 296, startPoint y: 69, endPoint x: 407, endPoint y: 47, distance: 112.6
drag, startPoint x: 407, startPoint y: 47, endPoint x: 377, endPoint y: 58, distance: 31.9
click at [377, 58] on div "A company needs to capture and process website clickstream data in real-time fo…" at bounding box center [256, 120] width 445 height 162
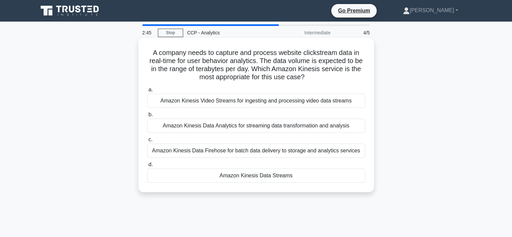
click at [261, 108] on div "a. Amazon Kinesis Video Streams for ingesting and processing video data streams…" at bounding box center [256, 134] width 226 height 100
click at [261, 105] on div "Amazon Kinesis Video Streams for ingesting and processing video data streams" at bounding box center [256, 101] width 218 height 14
click at [147, 92] on input "a. Amazon Kinesis Video Streams for ingesting and processing video data streams" at bounding box center [147, 90] width 0 height 4
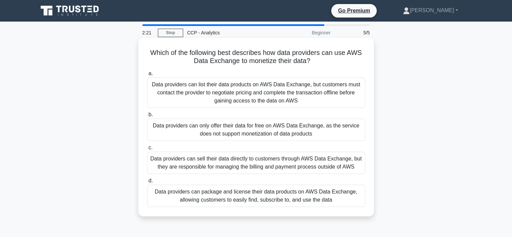
click at [199, 197] on div "Data providers can package and license their data products on AWS Data Exchange…" at bounding box center [256, 196] width 218 height 22
click at [147, 183] on input "d. Data providers can package and license their data products on AWS Data Excha…" at bounding box center [147, 181] width 0 height 4
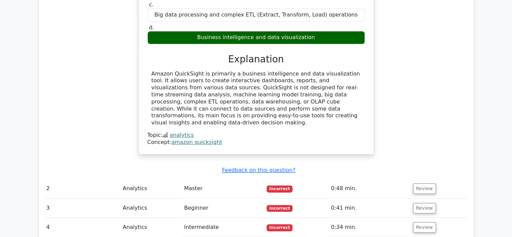
scroll to position [629, 0]
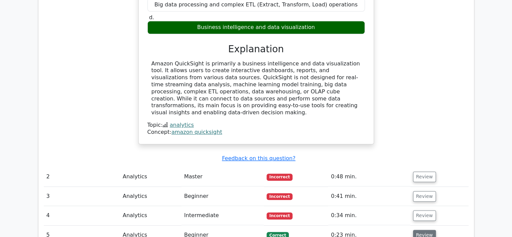
click at [424, 230] on button "Review" at bounding box center [424, 235] width 23 height 10
click at [424, 167] on td "Review" at bounding box center [440, 176] width 58 height 19
click at [422, 167] on td "Review" at bounding box center [440, 176] width 58 height 19
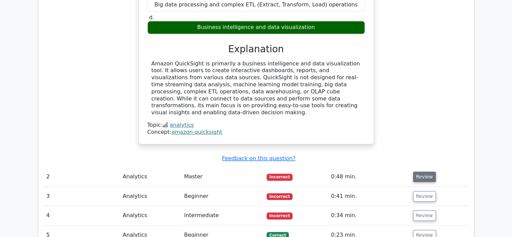
click at [422, 171] on button "Review" at bounding box center [424, 176] width 23 height 10
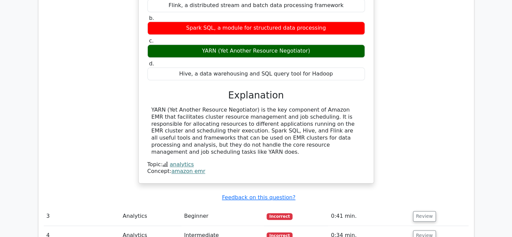
scroll to position [856, 0]
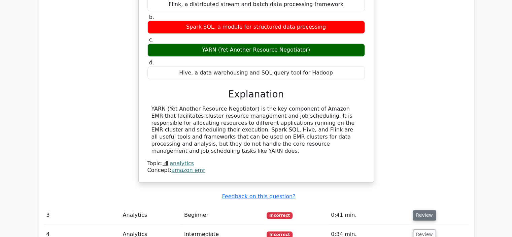
click at [416, 210] on button "Review" at bounding box center [424, 215] width 23 height 10
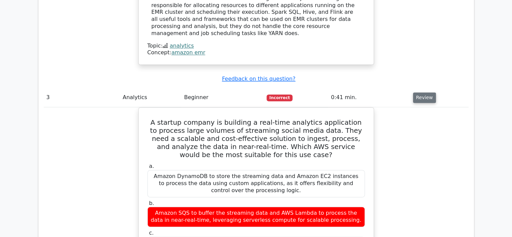
scroll to position [974, 0]
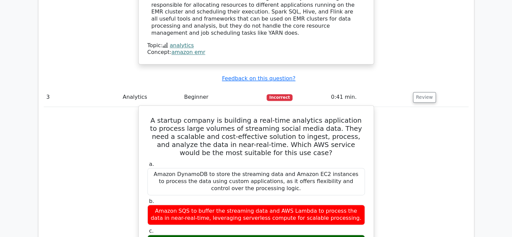
drag, startPoint x: 215, startPoint y: 166, endPoint x: 282, endPoint y: 168, distance: 66.7
click at [282, 204] on div "Amazon SQS to buffer the streaming data and AWS Lambda to process the data in n…" at bounding box center [257, 214] width 218 height 20
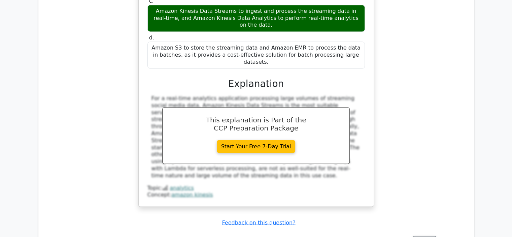
scroll to position [1205, 0]
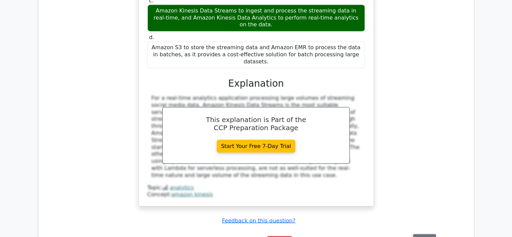
click at [426, 234] on button "Review" at bounding box center [424, 239] width 23 height 10
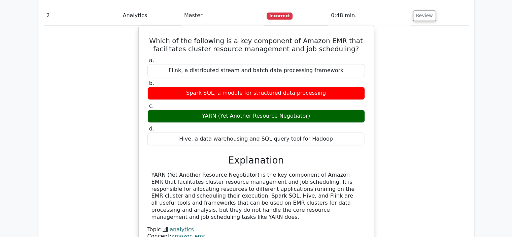
scroll to position [789, 0]
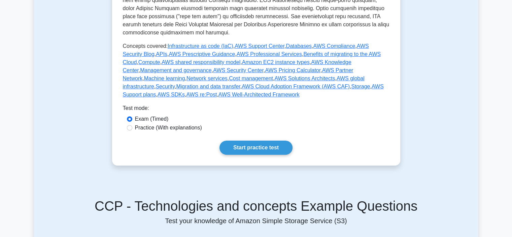
scroll to position [304, 0]
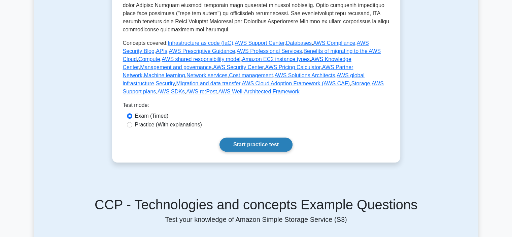
click at [257, 137] on link "Start practice test" at bounding box center [256, 144] width 73 height 14
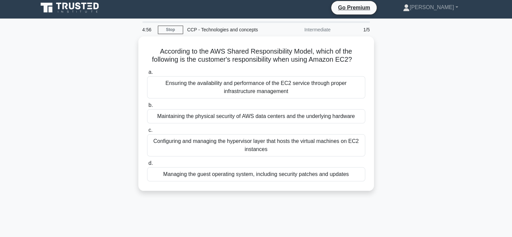
scroll to position [3, 0]
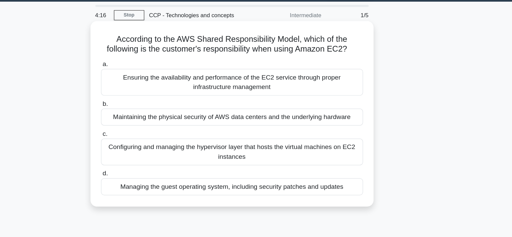
click at [316, 141] on div "Configuring and managing the hypervisor layer that hosts the virtual machines o…" at bounding box center [256, 143] width 218 height 22
click at [147, 131] on input "c. Configuring and managing the hypervisor layer that hosts the virtual machine…" at bounding box center [147, 128] width 0 height 4
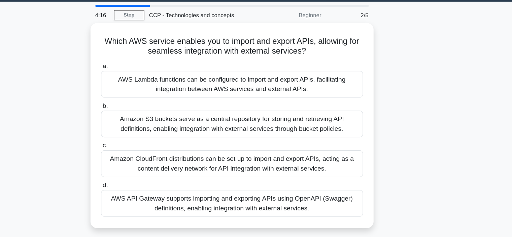
scroll to position [0, 0]
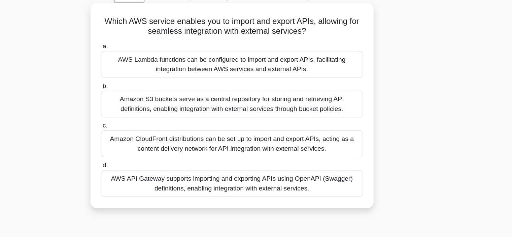
click at [268, 188] on div "AWS API Gateway supports importing and exporting APIs using OpenAPI (Swagger) d…" at bounding box center [256, 188] width 218 height 22
click at [147, 175] on input "d. AWS API Gateway supports importing and exporting APIs using OpenAPI (Swagger…" at bounding box center [147, 172] width 0 height 4
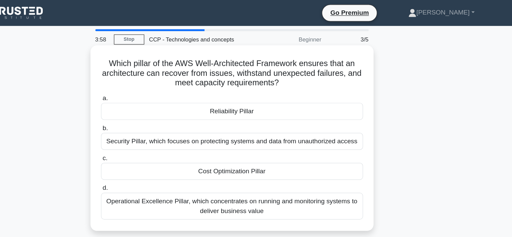
click at [254, 87] on div "Reliability Pillar" at bounding box center [256, 93] width 218 height 14
click at [147, 84] on input "a. Reliability Pillar" at bounding box center [147, 82] width 0 height 4
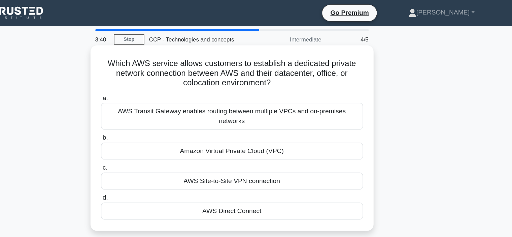
click at [318, 120] on div "Amazon Virtual Private Cloud (VPC)" at bounding box center [256, 126] width 218 height 14
click at [147, 117] on input "b. Amazon Virtual Private Cloud (VPC)" at bounding box center [147, 115] width 0 height 4
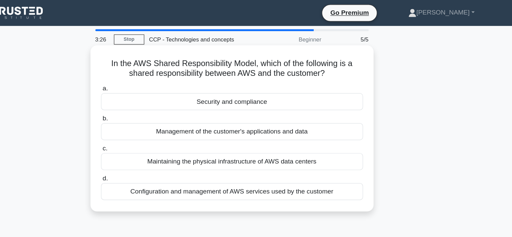
click at [278, 162] on div "Configuration and management of AWS services used by the customer" at bounding box center [256, 159] width 218 height 14
click at [147, 151] on input "d. Configuration and management of AWS services used by the customer" at bounding box center [147, 148] width 0 height 4
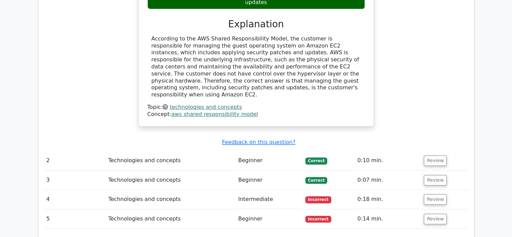
scroll to position [688, 0]
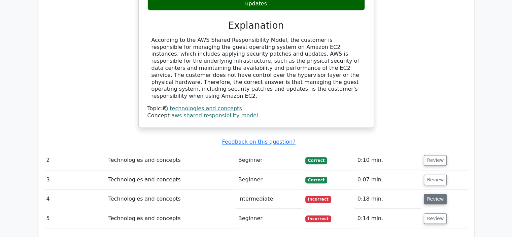
click at [427, 194] on button "Review" at bounding box center [435, 199] width 23 height 10
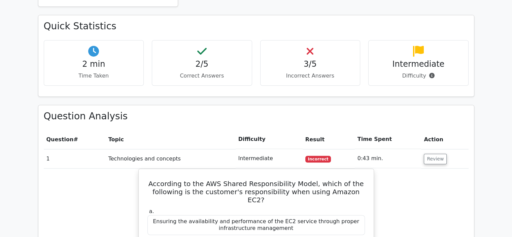
scroll to position [328, 0]
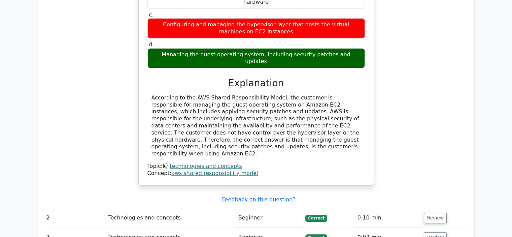
scroll to position [767, 0]
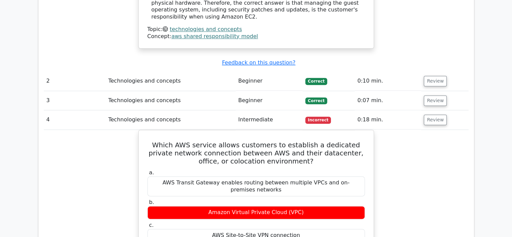
click at [433, 71] on td "Review" at bounding box center [444, 80] width 47 height 19
click at [431, 76] on button "Review" at bounding box center [435, 81] width 23 height 10
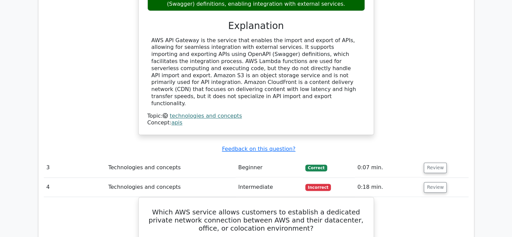
scroll to position [1011, 0]
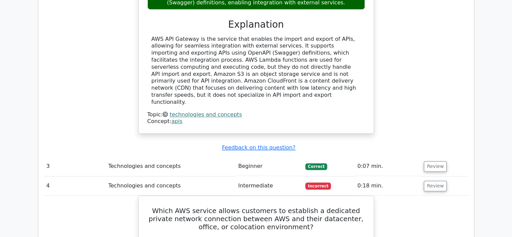
click at [432, 157] on td "Review" at bounding box center [444, 166] width 47 height 19
click at [429, 161] on button "Review" at bounding box center [435, 166] width 23 height 10
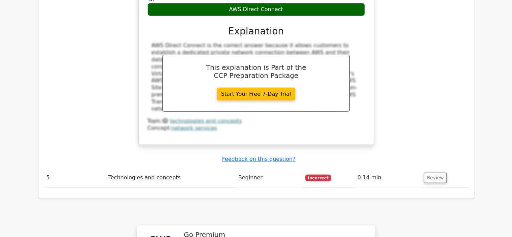
scroll to position [1625, 0]
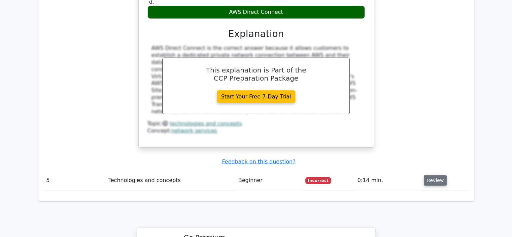
click at [430, 175] on button "Review" at bounding box center [435, 180] width 23 height 10
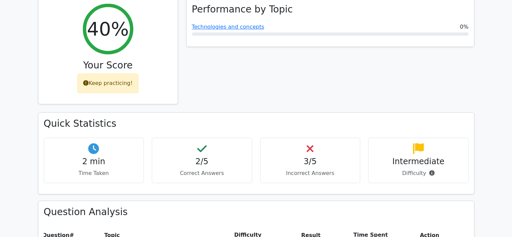
scroll to position [0, 0]
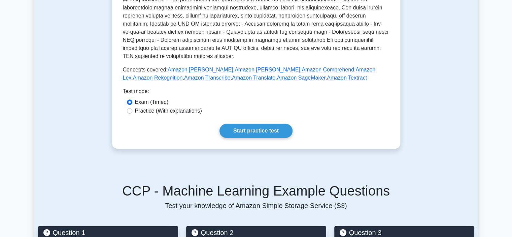
scroll to position [296, 0]
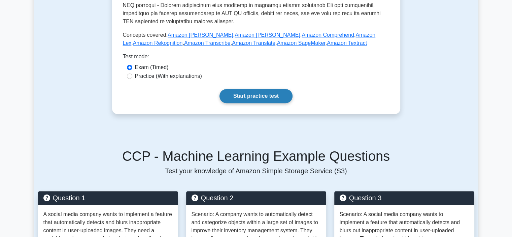
click at [253, 94] on link "Start practice test" at bounding box center [256, 96] width 73 height 14
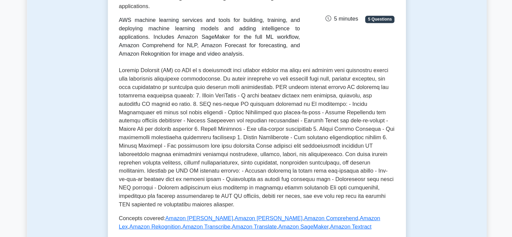
scroll to position [118, 0]
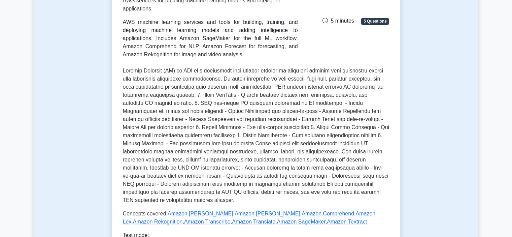
click at [249, 95] on p at bounding box center [256, 135] width 267 height 137
drag, startPoint x: 178, startPoint y: 121, endPoint x: 246, endPoint y: 120, distance: 68.4
click at [246, 120] on p at bounding box center [256, 135] width 267 height 137
click at [207, 118] on p at bounding box center [256, 135] width 267 height 137
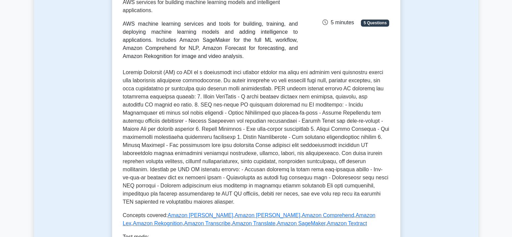
scroll to position [208, 0]
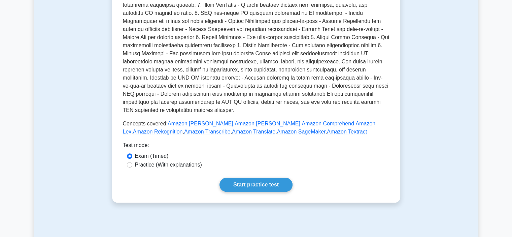
click at [203, 69] on p at bounding box center [256, 45] width 267 height 137
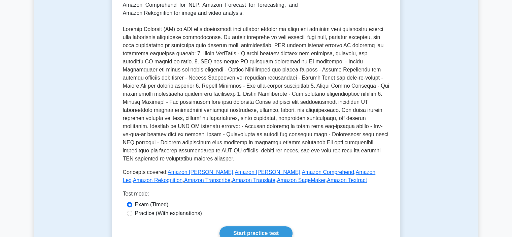
scroll to position [156, 0]
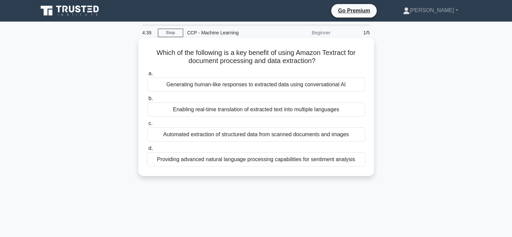
click at [254, 86] on div "Generating human-like responses to extracted data using conversational AI" at bounding box center [256, 84] width 218 height 14
click at [147, 76] on input "a. Generating human-like responses to extracted data using conversational AI" at bounding box center [147, 73] width 0 height 4
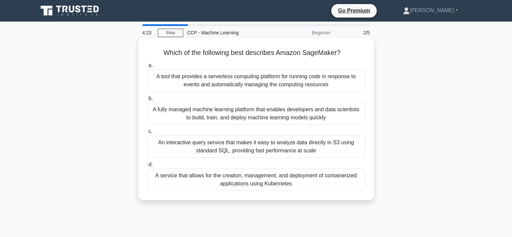
click at [301, 111] on div "A fully managed machine learning platform that enables developers and data scie…" at bounding box center [256, 113] width 218 height 22
click at [147, 101] on input "b. A fully managed machine learning platform that enables developers and data s…" at bounding box center [147, 98] width 0 height 4
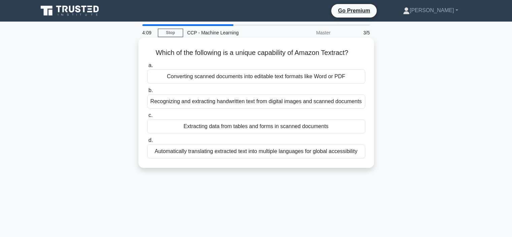
click at [293, 99] on div "Recognizing and extracting handwritten text from digital images and scanned doc…" at bounding box center [256, 101] width 218 height 14
click at [147, 93] on input "b. Recognizing and extracting handwritten text from digital images and scanned …" at bounding box center [147, 90] width 0 height 4
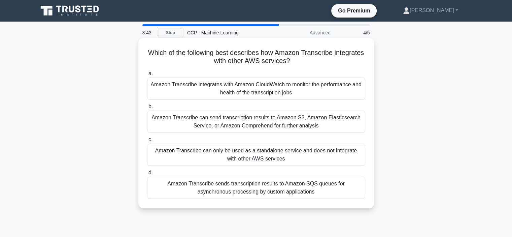
click at [260, 90] on div "Amazon Transcribe integrates with Amazon CloudWatch to monitor the performance …" at bounding box center [256, 88] width 218 height 22
click at [147, 76] on input "a. Amazon Transcribe integrates with Amazon CloudWatch to monitor the performan…" at bounding box center [147, 73] width 0 height 4
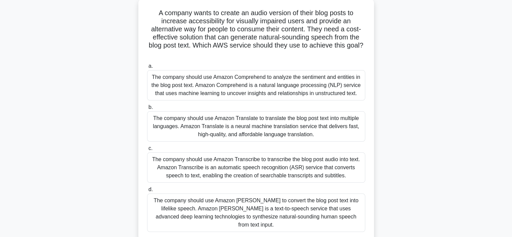
scroll to position [41, 0]
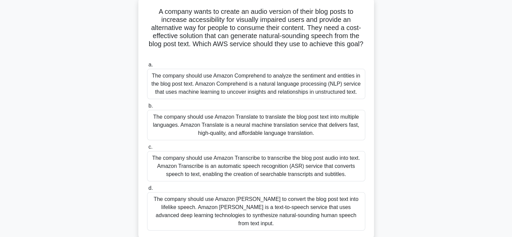
drag, startPoint x: 166, startPoint y: 24, endPoint x: 227, endPoint y: 22, distance: 61.7
click at [227, 22] on h5 "A company wants to create an audio version of their blog posts to increase acce…" at bounding box center [257, 31] width 220 height 49
drag, startPoint x: 227, startPoint y: 22, endPoint x: 272, endPoint y: 23, distance: 44.8
click at [272, 23] on h5 "A company wants to create an audio version of their blog posts to increase acce…" at bounding box center [257, 31] width 220 height 49
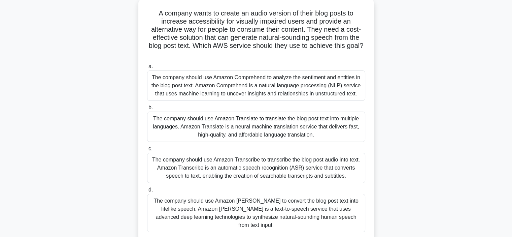
scroll to position [55, 0]
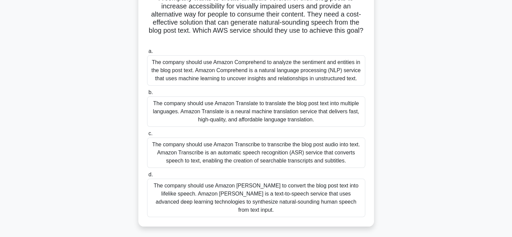
click at [275, 78] on div "The company should use Amazon Comprehend to analyze the sentiment and entities …" at bounding box center [256, 70] width 218 height 30
click at [147, 54] on input "a. The company should use Amazon Comprehend to analyze the sentiment and entiti…" at bounding box center [147, 51] width 0 height 4
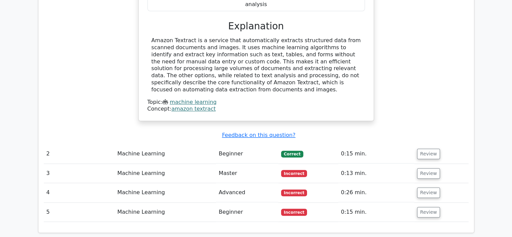
scroll to position [666, 0]
click at [426, 149] on button "Review" at bounding box center [428, 154] width 23 height 10
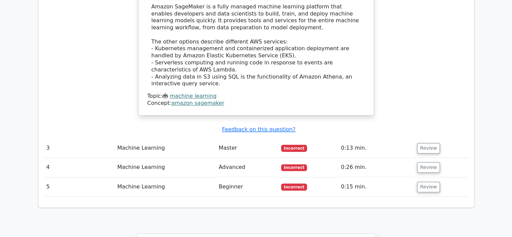
scroll to position [991, 0]
click at [426, 143] on button "Review" at bounding box center [428, 148] width 23 height 10
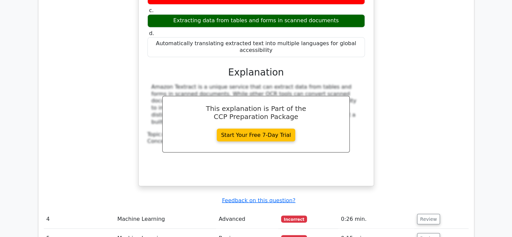
scroll to position [1162, 0]
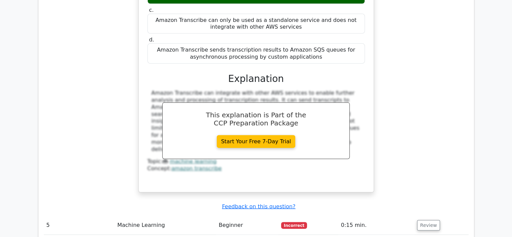
scroll to position [1470, 0]
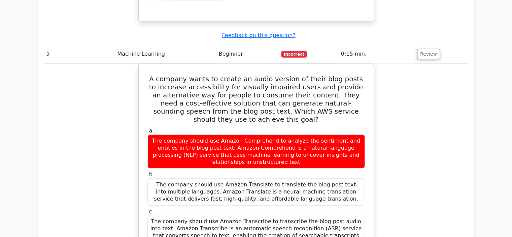
scroll to position [1713, 0]
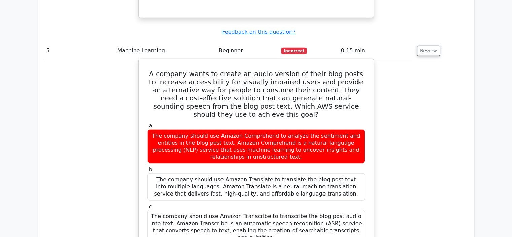
click at [226, 70] on h5 "A company wants to create an audio version of their blog posts to increase acce…" at bounding box center [256, 94] width 219 height 49
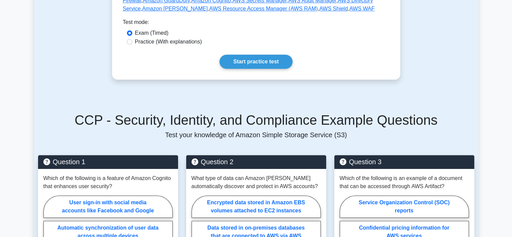
scroll to position [391, 0]
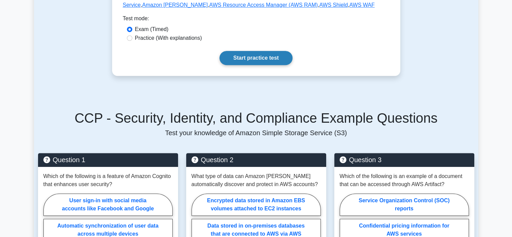
click at [260, 51] on link "Start practice test" at bounding box center [256, 58] width 73 height 14
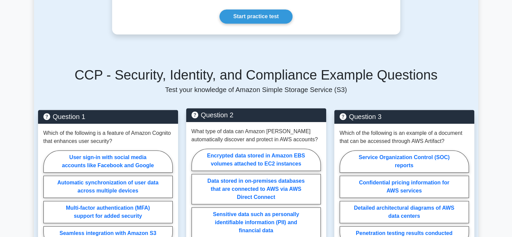
scroll to position [411, 0]
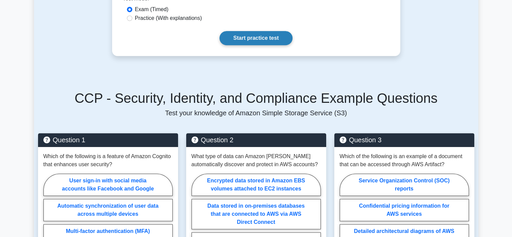
click at [258, 34] on link "Start practice test" at bounding box center [256, 38] width 73 height 14
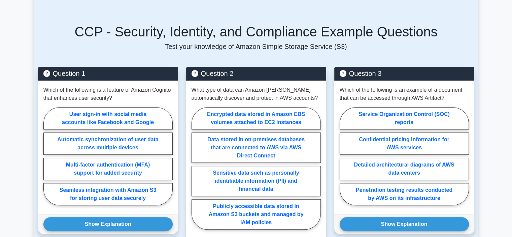
scroll to position [479, 0]
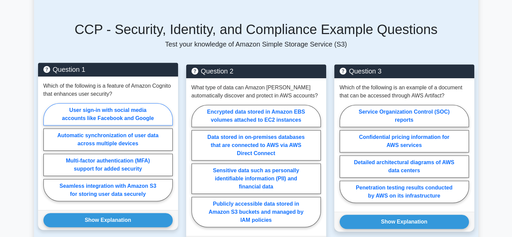
click at [126, 103] on label "User sign-in with social media accounts like Facebook and Google" at bounding box center [107, 114] width 129 height 22
click at [48, 152] on input "User sign-in with social media accounts like Facebook and Google" at bounding box center [45, 154] width 4 height 4
radio input "true"
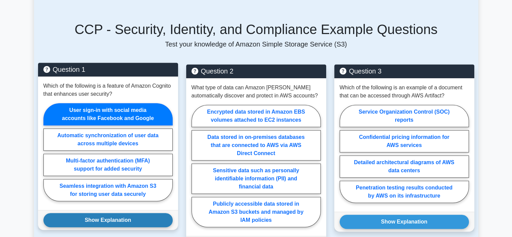
click at [126, 213] on button "Show Explanation" at bounding box center [107, 220] width 129 height 14
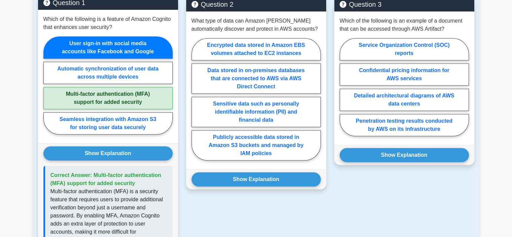
scroll to position [534, 0]
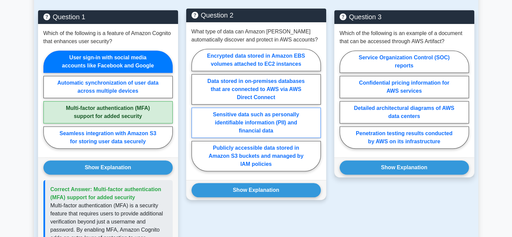
click at [276, 120] on label "Sensitive data such as personally identifiable information (PII) and financial …" at bounding box center [256, 122] width 129 height 30
click at [196, 114] on input "Sensitive data such as personally identifiable information (PII) and financial …" at bounding box center [194, 112] width 4 height 4
radio input "true"
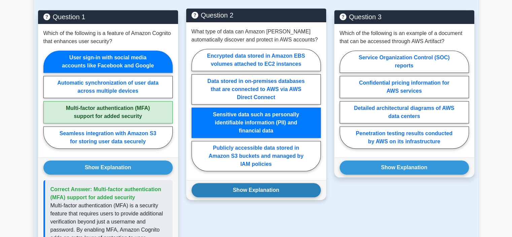
click at [285, 183] on button "Show Explanation" at bounding box center [256, 190] width 129 height 14
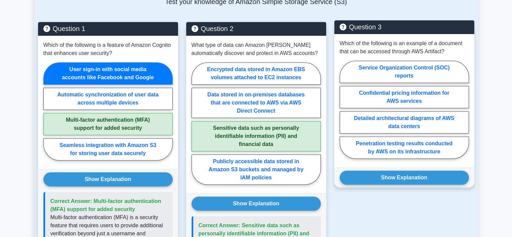
scroll to position [521, 0]
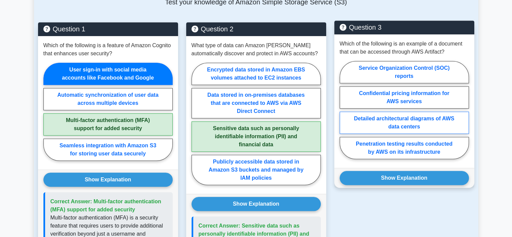
click at [439, 113] on label "Detailed architectural diagrams of AWS data centers" at bounding box center [404, 123] width 129 height 22
click at [344, 113] on input "Detailed architectural diagrams of AWS data centers" at bounding box center [342, 112] width 4 height 4
radio input "true"
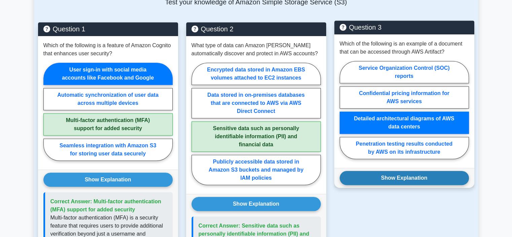
click at [424, 171] on button "Show Explanation" at bounding box center [404, 178] width 129 height 14
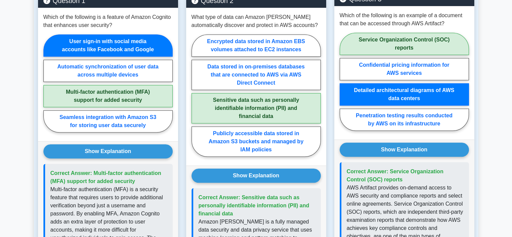
scroll to position [549, 0]
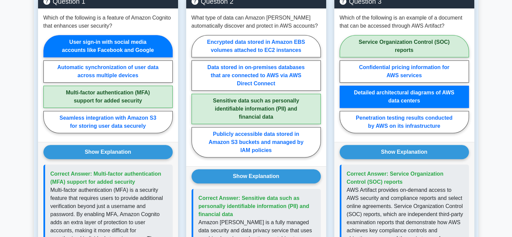
click at [483, 78] on main "Back to AWS Certified Cloud Practitioner (CCP) Test Flashcards Security, Identi…" at bounding box center [256, 54] width 512 height 1164
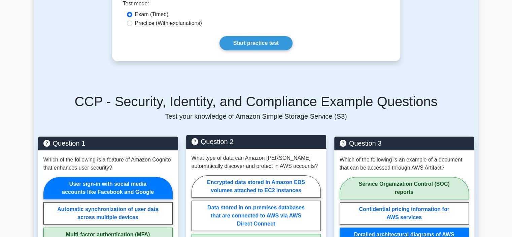
scroll to position [406, 0]
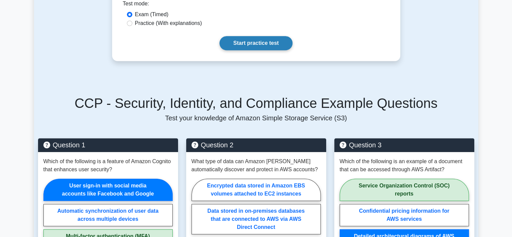
click at [255, 39] on link "Start practice test" at bounding box center [256, 43] width 73 height 14
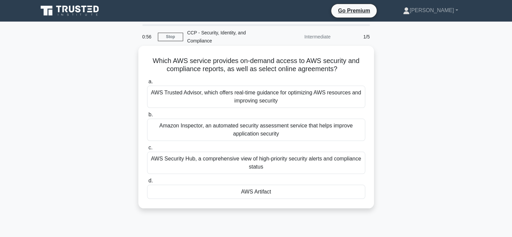
click at [265, 187] on div "AWS Artifact" at bounding box center [256, 192] width 218 height 14
click at [147, 183] on input "d. AWS Artifact" at bounding box center [147, 181] width 0 height 4
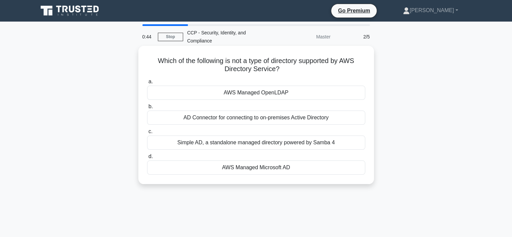
click at [268, 140] on div "Simple AD, a standalone managed directory powered by Samba 4" at bounding box center [256, 142] width 218 height 14
click at [147, 134] on input "c. Simple AD, a standalone managed directory powered by Samba 4" at bounding box center [147, 131] width 0 height 4
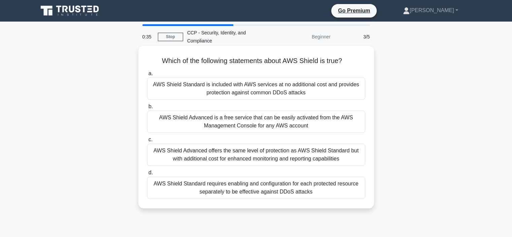
click at [288, 183] on div "AWS Shield Standard requires enabling and configuration for each protected reso…" at bounding box center [256, 188] width 218 height 22
click at [147, 175] on input "d. AWS Shield Standard requires enabling and configuration for each protected r…" at bounding box center [147, 172] width 0 height 4
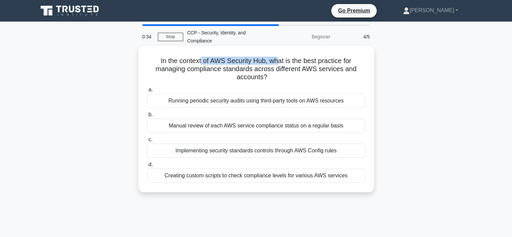
drag, startPoint x: 201, startPoint y: 54, endPoint x: 279, endPoint y: 54, distance: 78.2
click at [279, 57] on h5 "In the context of AWS Security Hub, what is the best practice for managing comp…" at bounding box center [257, 69] width 220 height 25
click at [212, 144] on div "Implementing security standards controls through AWS Config rules" at bounding box center [256, 151] width 218 height 14
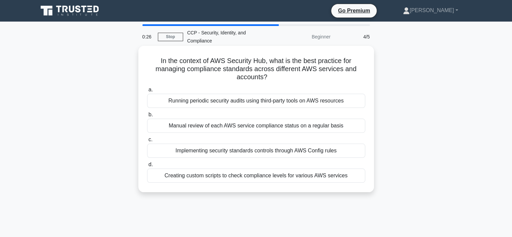
click at [147, 142] on input "c. Implementing security standards controls through AWS Config rules" at bounding box center [147, 139] width 0 height 4
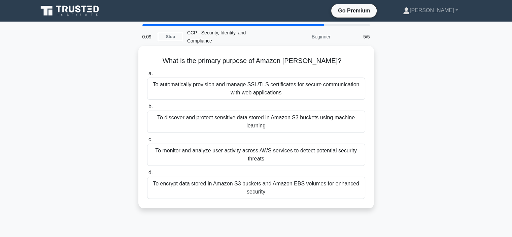
click at [288, 150] on div "To monitor and analyze user activity across AWS services to detect potential se…" at bounding box center [256, 155] width 218 height 22
click at [147, 142] on input "c. To monitor and analyze user activity across AWS services to detect potential…" at bounding box center [147, 139] width 0 height 4
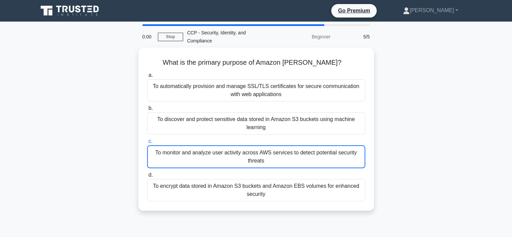
click at [99, 90] on div "What is the primary purpose of Amazon Macie? .spinner_0XTQ{transform-origin:cen…" at bounding box center [256, 133] width 445 height 171
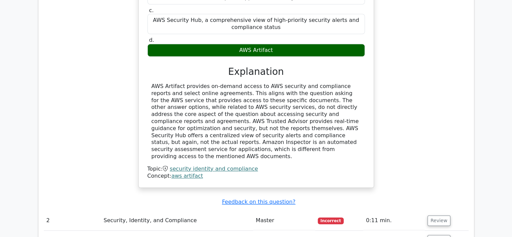
scroll to position [719, 0]
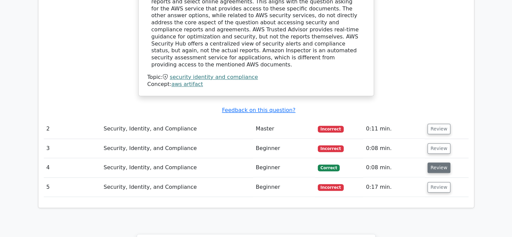
click at [443, 162] on button "Review" at bounding box center [439, 167] width 23 height 10
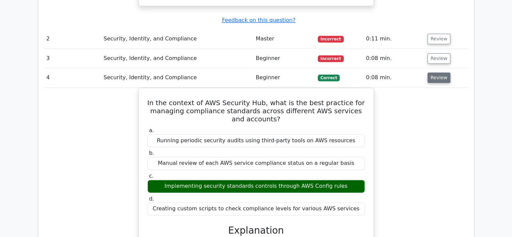
scroll to position [988, 0]
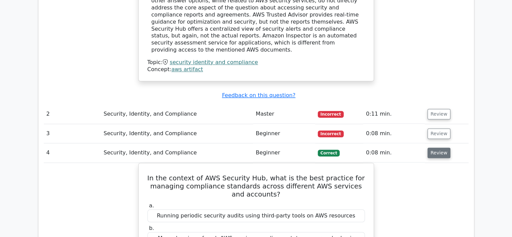
scroll to position [719, 0]
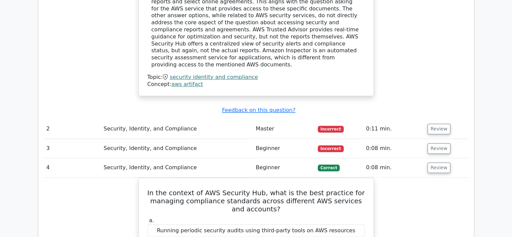
click at [439, 119] on td "Review" at bounding box center [447, 128] width 44 height 19
click at [438, 124] on button "Review" at bounding box center [439, 129] width 23 height 10
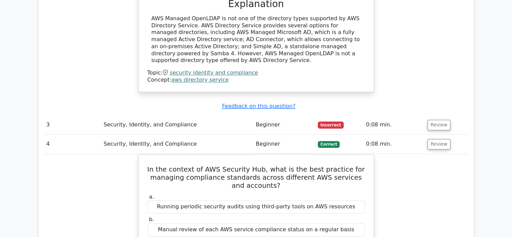
scroll to position [898, 0]
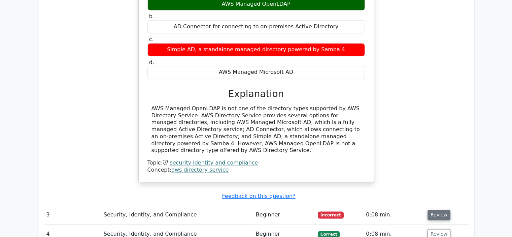
click at [434, 210] on button "Review" at bounding box center [439, 215] width 23 height 10
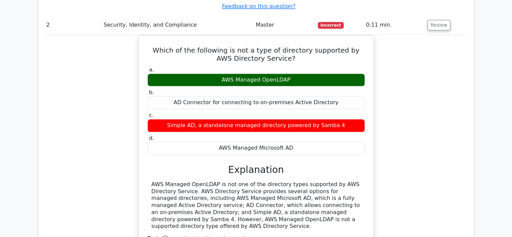
scroll to position [988, 0]
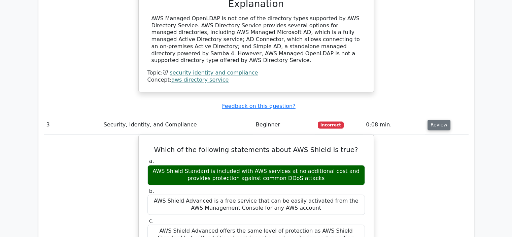
click at [438, 120] on button "Review" at bounding box center [439, 125] width 23 height 10
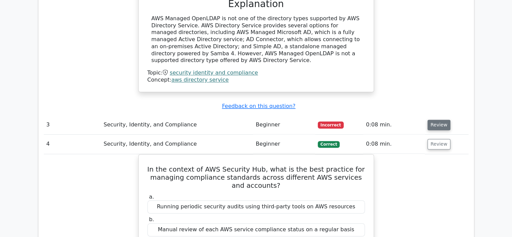
click at [445, 120] on button "Review" at bounding box center [439, 125] width 23 height 10
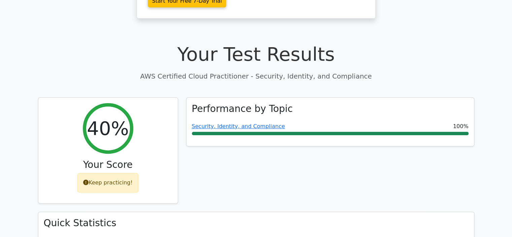
scroll to position [0, 0]
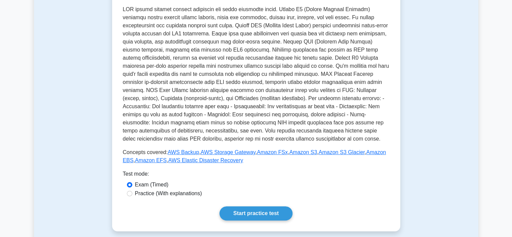
scroll to position [173, 0]
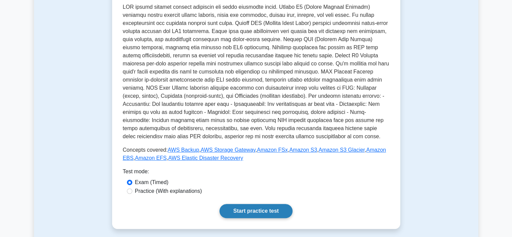
click at [273, 211] on link "Start practice test" at bounding box center [256, 211] width 73 height 14
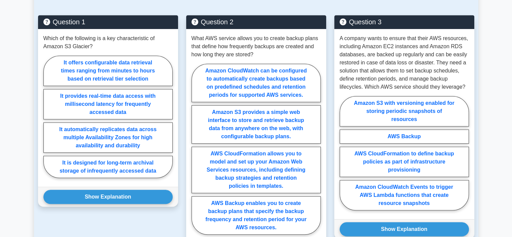
scroll to position [418, 0]
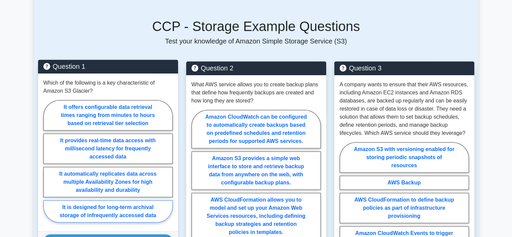
click at [140, 211] on label "It is designed for long-term archival storage of infrequently accessed data" at bounding box center [107, 211] width 129 height 22
click at [48, 165] on input "It is designed for long-term archival storage of infrequently accessed data" at bounding box center [45, 163] width 4 height 4
radio input "true"
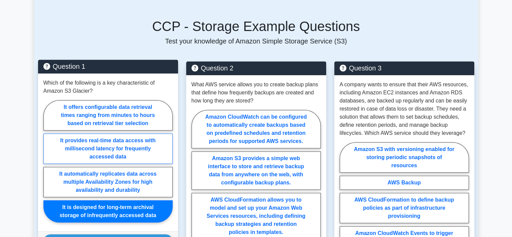
click at [131, 150] on label "It provides real-time data access with millisecond latency for frequently acces…" at bounding box center [107, 148] width 129 height 30
click at [48, 161] on input "It provides real-time data access with millisecond latency for frequently acces…" at bounding box center [45, 163] width 4 height 4
radio input "true"
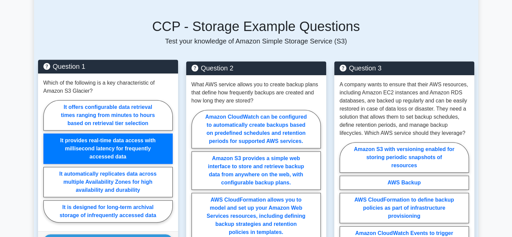
scroll to position [508, 0]
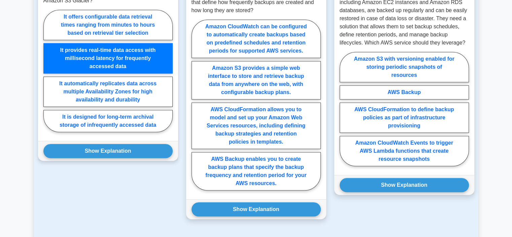
click at [131, 150] on button "Show Explanation" at bounding box center [107, 151] width 129 height 14
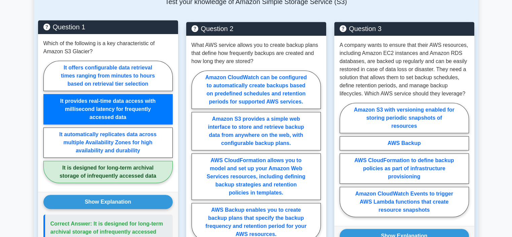
scroll to position [457, 0]
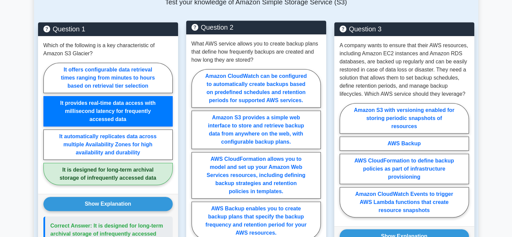
click at [213, 64] on div "What AWS service allows you to create backup plans that define how frequently b…" at bounding box center [256, 141] width 140 height 214
drag, startPoint x: 231, startPoint y: 44, endPoint x: 244, endPoint y: 46, distance: 12.3
click at [244, 46] on p "What AWS service allows you to create backup plans that define how frequently b…" at bounding box center [256, 52] width 129 height 24
click at [255, 89] on label "Amazon CloudWatch can be configured to automatically create backups based on pr…" at bounding box center [256, 88] width 129 height 38
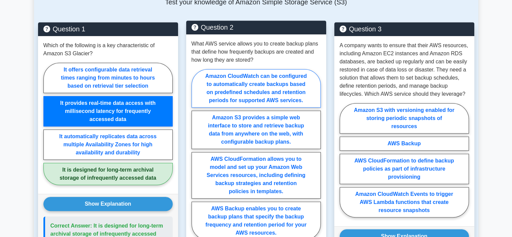
click at [196, 154] on input "Amazon CloudWatch can be configured to automatically create backups based on pr…" at bounding box center [194, 156] width 4 height 4
radio input "true"
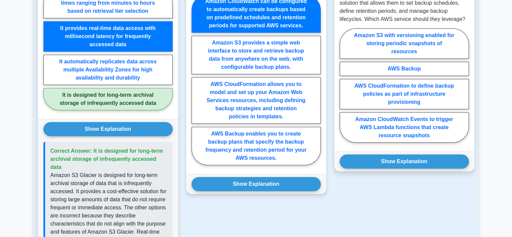
scroll to position [547, 0]
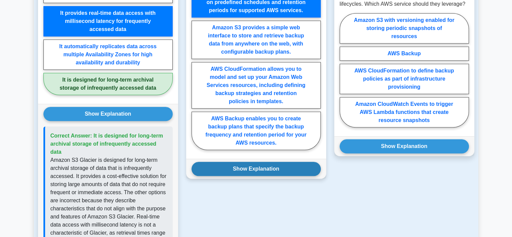
click at [259, 173] on button "Show Explanation" at bounding box center [256, 169] width 129 height 14
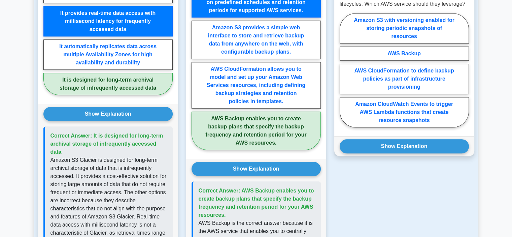
scroll to position [457, 0]
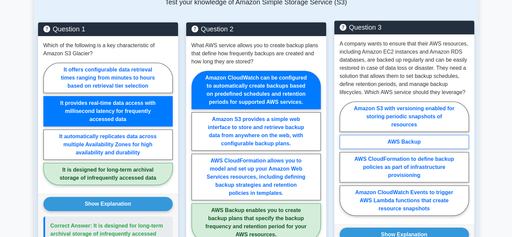
click at [427, 140] on label "AWS Backup" at bounding box center [404, 142] width 129 height 14
click at [344, 158] on input "AWS Backup" at bounding box center [342, 160] width 4 height 4
radio input "true"
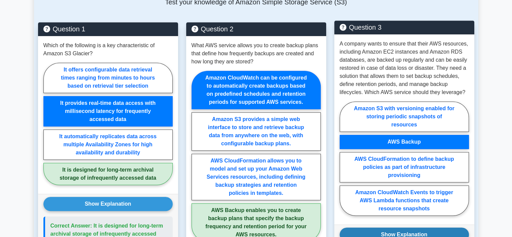
click at [437, 231] on button "Show Explanation" at bounding box center [404, 234] width 129 height 14
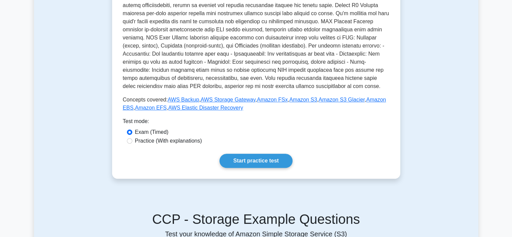
scroll to position [221, 0]
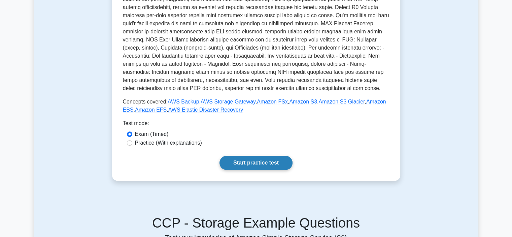
click at [267, 168] on link "Start practice test" at bounding box center [256, 163] width 73 height 14
click at [243, 160] on link "Start practice test" at bounding box center [256, 163] width 73 height 14
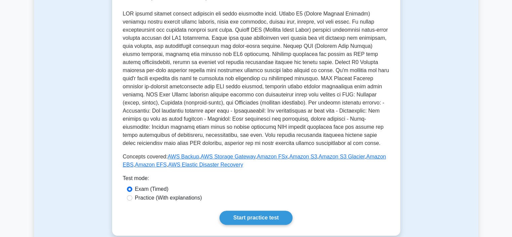
scroll to position [132, 0]
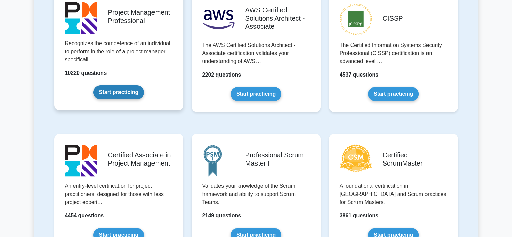
scroll to position [180, 0]
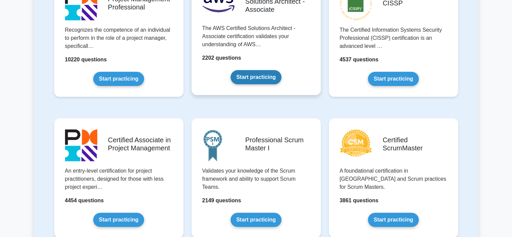
click at [231, 70] on link "Start practicing" at bounding box center [256, 77] width 51 height 14
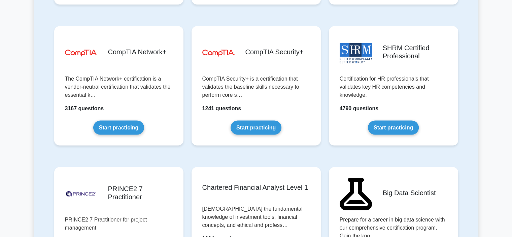
scroll to position [1078, 0]
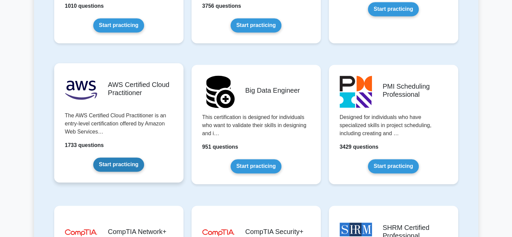
click at [144, 157] on link "Start practicing" at bounding box center [118, 164] width 51 height 14
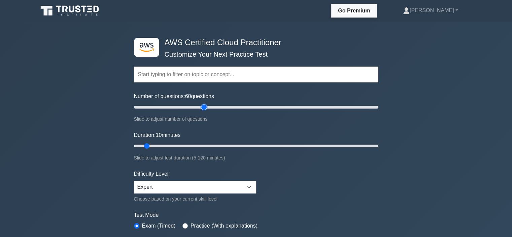
click at [203, 104] on input "Number of questions: 60 questions" at bounding box center [256, 107] width 245 height 8
click at [228, 107] on input "Number of questions: 80 questions" at bounding box center [256, 107] width 245 height 8
click at [252, 106] on input "Number of questions: 80 questions" at bounding box center [256, 107] width 245 height 8
click at [235, 106] on input "Number of questions: 100 questions" at bounding box center [256, 107] width 245 height 8
click at [239, 107] on input "Number of questions: 85 questions" at bounding box center [256, 107] width 245 height 8
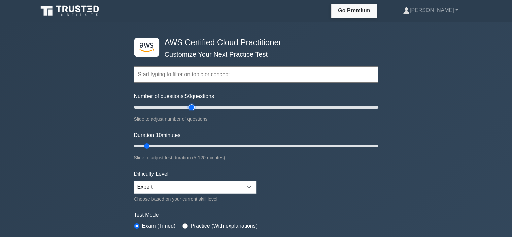
click at [190, 103] on input "Number of questions: 50 questions" at bounding box center [256, 107] width 245 height 8
click at [185, 105] on input "Number of questions: 45 questions" at bounding box center [256, 107] width 245 height 8
click at [225, 105] on input "Number of questions: 45 questions" at bounding box center [256, 107] width 245 height 8
click at [234, 105] on input "Number of questions: 80 questions" at bounding box center [256, 107] width 245 height 8
drag, startPoint x: 234, startPoint y: 105, endPoint x: 243, endPoint y: 105, distance: 8.4
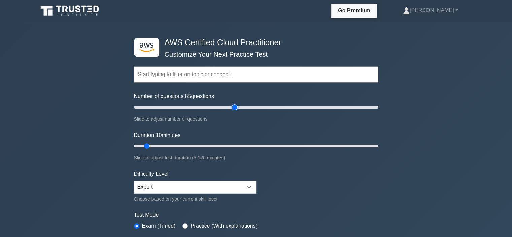
type input "90"
click at [242, 105] on input "Number of questions: 85 questions" at bounding box center [256, 107] width 245 height 8
click at [206, 144] on input "Duration: 40 minutes" at bounding box center [256, 146] width 245 height 8
drag, startPoint x: 216, startPoint y: 145, endPoint x: 312, endPoint y: 144, distance: 96.0
type input "90"
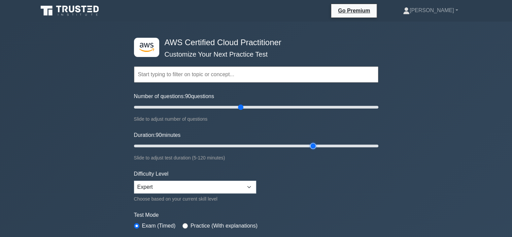
click at [312, 144] on input "Duration: 90 minutes" at bounding box center [256, 146] width 245 height 8
drag, startPoint x: 240, startPoint y: 108, endPoint x: 393, endPoint y: 119, distance: 153.6
type input "200"
click at [379, 111] on input "Number of questions: 200 questions" at bounding box center [256, 107] width 245 height 8
drag, startPoint x: 314, startPoint y: 143, endPoint x: 420, endPoint y: 155, distance: 106.8
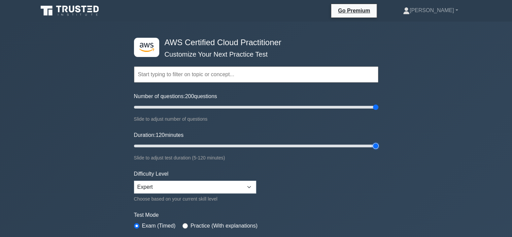
click at [379, 150] on input "Duration: 120 minutes" at bounding box center [256, 146] width 245 height 8
drag, startPoint x: 373, startPoint y: 144, endPoint x: 313, endPoint y: 139, distance: 60.5
type input "90"
click at [313, 142] on input "Duration: 90 minutes" at bounding box center [256, 146] width 245 height 8
drag, startPoint x: 374, startPoint y: 105, endPoint x: 243, endPoint y: 114, distance: 131.3
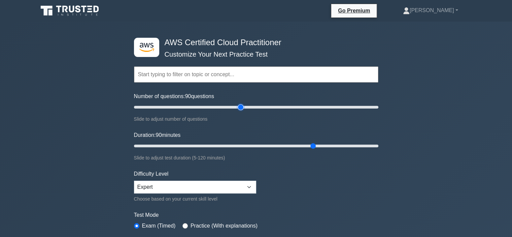
type input "90"
click at [243, 111] on input "Number of questions: 90 questions" at bounding box center [256, 107] width 245 height 8
click at [237, 11] on div "Go Premium Gaga Profile Settings Profile Settings Go Premium Gaga Profile Setti…" at bounding box center [291, 11] width 367 height 14
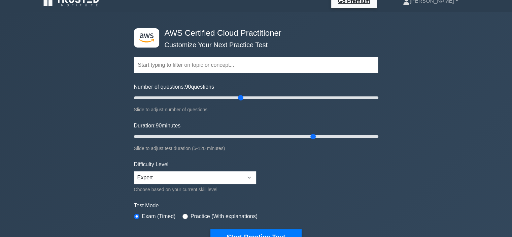
scroll to position [9, 0]
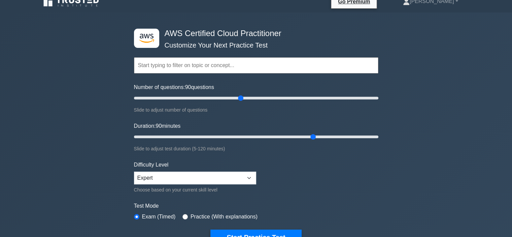
drag, startPoint x: 404, startPoint y: 54, endPoint x: 415, endPoint y: 32, distance: 24.6
click at [404, 54] on div ".st0{fill:#252F3E;} .st1{fill-rule:evenodd;clip-rule:evenodd;fill:#FF9900;} AWS…" at bounding box center [256, 213] width 512 height 402
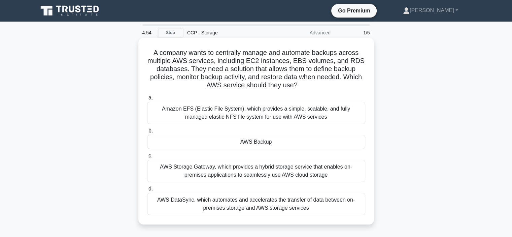
click at [247, 143] on div "AWS Backup" at bounding box center [256, 142] width 218 height 14
click at [147, 133] on input "b. AWS Backup" at bounding box center [147, 131] width 0 height 4
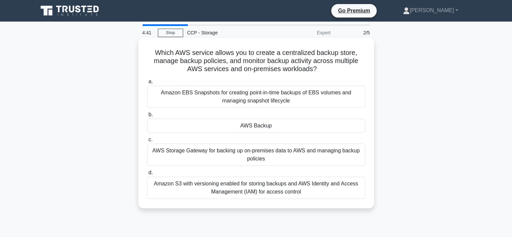
click at [268, 159] on div "AWS Storage Gateway for backing up on-premises data to AWS and managing backup …" at bounding box center [256, 155] width 218 height 22
click at [147, 142] on input "c. AWS Storage Gateway for backing up on-premises data to AWS and managing back…" at bounding box center [147, 139] width 0 height 4
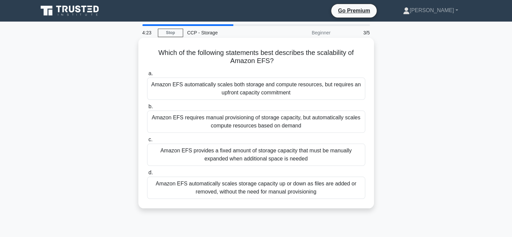
click at [325, 191] on div "Amazon EFS automatically scales storage capacity up or down as files are added …" at bounding box center [256, 188] width 218 height 22
click at [147, 175] on input "d. Amazon EFS automatically scales storage capacity up or down as files are add…" at bounding box center [147, 172] width 0 height 4
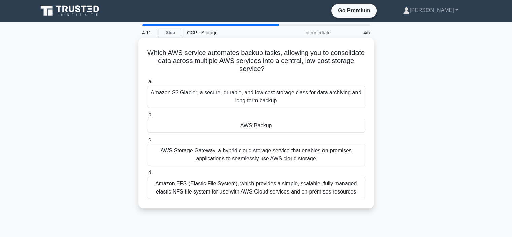
click at [251, 91] on div "Amazon S3 Glacier, a secure, durable, and low-cost storage class for data archi…" at bounding box center [256, 97] width 218 height 22
click at [147, 84] on input "a. Amazon S3 Glacier, a secure, durable, and low-cost storage class for data ar…" at bounding box center [147, 82] width 0 height 4
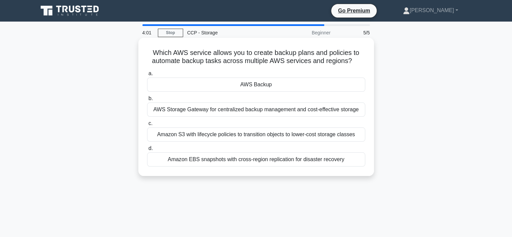
click at [264, 82] on div "AWS Backup" at bounding box center [256, 84] width 218 height 14
click at [147, 76] on input "a. AWS Backup" at bounding box center [147, 73] width 0 height 4
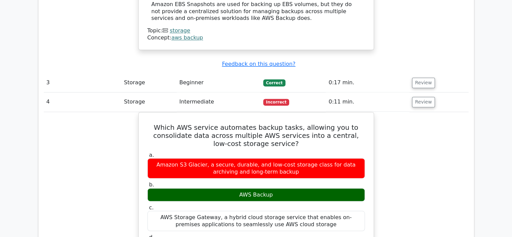
scroll to position [1258, 0]
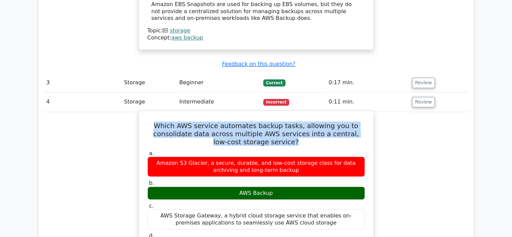
drag, startPoint x: 164, startPoint y: 78, endPoint x: 294, endPoint y: 99, distance: 131.8
click at [294, 121] on h5 "Which AWS service automates backup tasks, allowing you to consolidate data acro…" at bounding box center [256, 133] width 219 height 24
copy h5 "Which AWS service automates backup tasks, allowing you to consolidate data acro…"
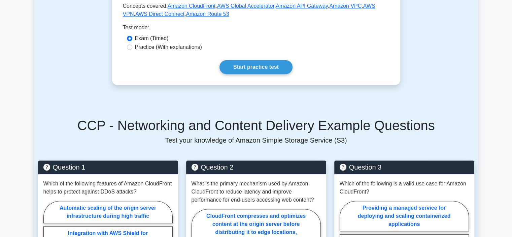
scroll to position [449, 0]
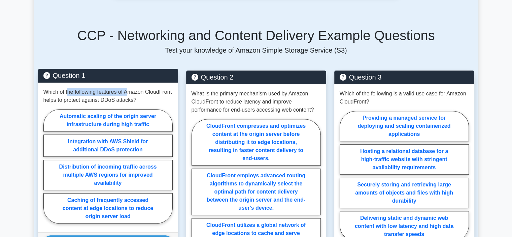
drag, startPoint x: 67, startPoint y: 81, endPoint x: 128, endPoint y: 79, distance: 60.7
click at [128, 88] on p "Which of the following features of Amazon CloudFront helps to protect against D…" at bounding box center [107, 96] width 129 height 16
drag, startPoint x: 144, startPoint y: 84, endPoint x: 89, endPoint y: 87, distance: 55.0
click at [90, 88] on p "Which of the following features of Amazon CloudFront helps to protect against D…" at bounding box center [107, 96] width 129 height 16
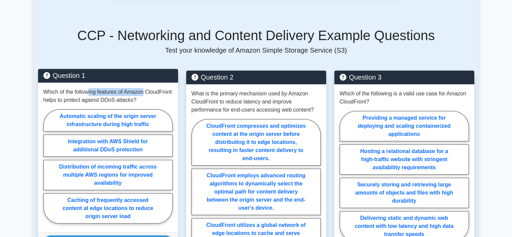
click at [89, 88] on p "Which of the following features of Amazon CloudFront helps to protect against D…" at bounding box center [107, 96] width 129 height 16
drag, startPoint x: 81, startPoint y: 92, endPoint x: 128, endPoint y: 90, distance: 46.8
click at [128, 90] on p "Which of the following features of Amazon CloudFront helps to protect against D…" at bounding box center [107, 96] width 129 height 16
click at [116, 141] on label "Integration with AWS Shield for additional DDoS protection" at bounding box center [107, 145] width 129 height 22
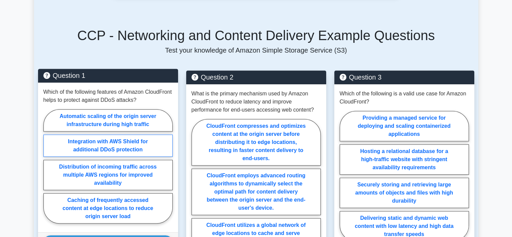
click at [48, 166] on input "Integration with AWS Shield for additional DDoS protection" at bounding box center [45, 168] width 4 height 4
radio input "true"
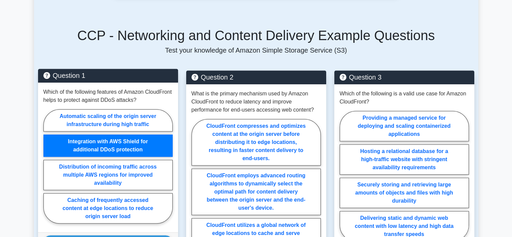
scroll to position [539, 0]
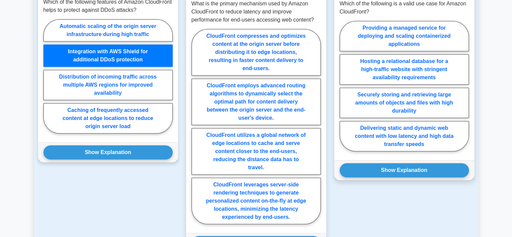
click at [116, 145] on button "Show Explanation" at bounding box center [107, 152] width 129 height 14
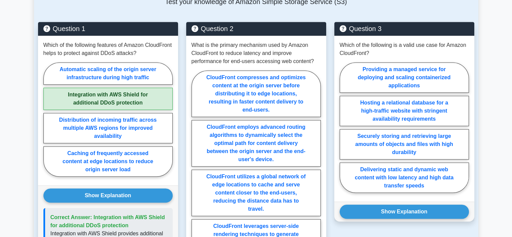
scroll to position [449, 0]
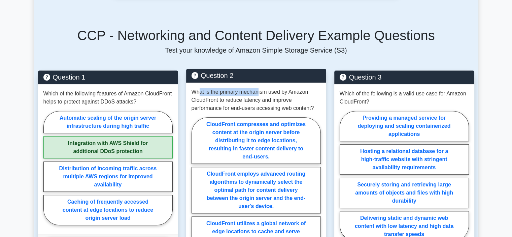
drag, startPoint x: 199, startPoint y: 84, endPoint x: 260, endPoint y: 83, distance: 61.3
click at [260, 88] on p "What is the primary mechanism used by Amazon CloudFront to reduce latency and i…" at bounding box center [256, 100] width 129 height 24
click at [261, 88] on p "What is the primary mechanism used by Amazon CloudFront to reduce latency and i…" at bounding box center [256, 100] width 129 height 24
click at [259, 88] on p "What is the primary mechanism used by Amazon CloudFront to reduce latency and i…" at bounding box center [256, 100] width 129 height 24
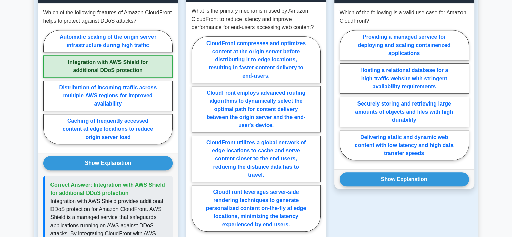
scroll to position [539, 0]
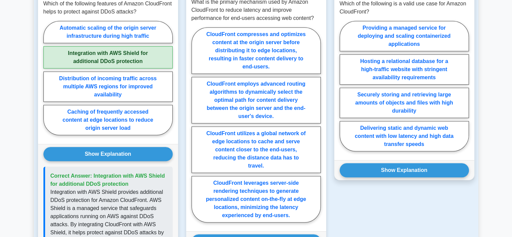
click at [325, 133] on div "What is the primary mechanism used by Amazon CloudFront to reduce latency and i…" at bounding box center [256, 112] width 140 height 239
click at [255, 40] on label "CloudFront compresses and optimizes content at the origin server before distrib…" at bounding box center [256, 50] width 129 height 46
click at [196, 125] on input "CloudFront compresses and optimizes content at the origin server before distrib…" at bounding box center [194, 127] width 4 height 4
radio input "true"
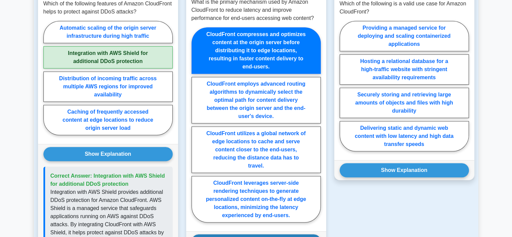
click at [258, 234] on button "Show Explanation" at bounding box center [256, 241] width 129 height 14
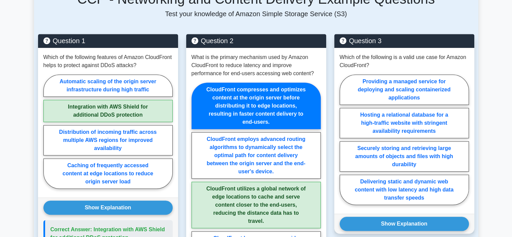
scroll to position [485, 0]
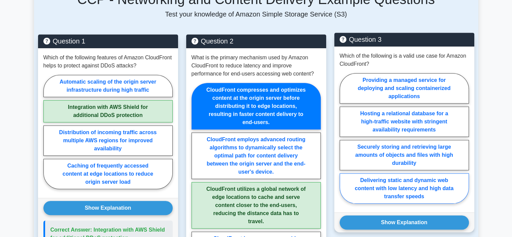
click at [401, 187] on label "Delivering static and dynamic web content with low latency and high data transf…" at bounding box center [404, 188] width 129 height 30
click at [344, 143] on input "Delivering static and dynamic web content with low latency and high data transf…" at bounding box center [342, 140] width 4 height 4
radio input "true"
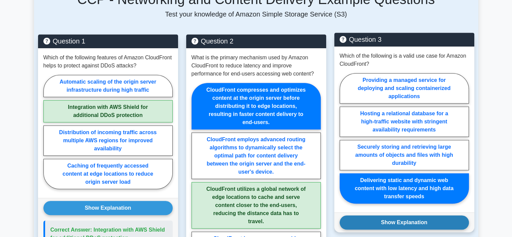
click at [411, 218] on button "Show Explanation" at bounding box center [404, 222] width 129 height 14
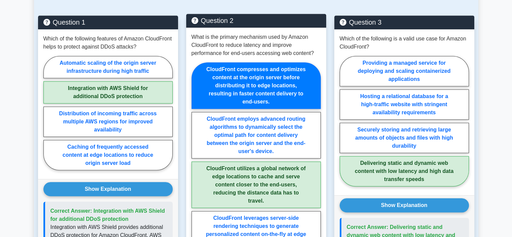
scroll to position [330, 0]
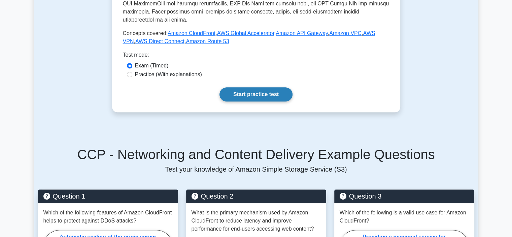
click at [232, 88] on link "Start practice test" at bounding box center [256, 94] width 73 height 14
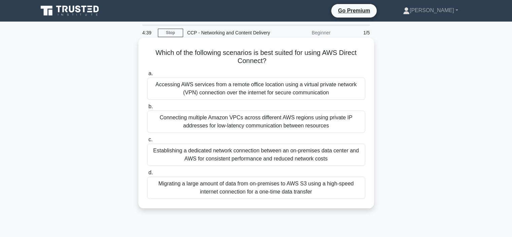
click at [200, 157] on div "Establishing a dedicated network connection between an on-premises data center …" at bounding box center [256, 155] width 218 height 22
click at [147, 142] on input "c. Establishing a dedicated network connection between an on-premises data cent…" at bounding box center [147, 139] width 0 height 4
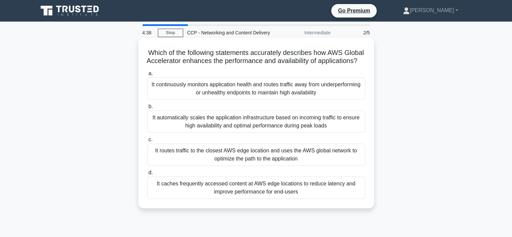
drag, startPoint x: 184, startPoint y: 57, endPoint x: 263, endPoint y: 64, distance: 78.8
click at [263, 65] on h5 "Which of the following statements accurately describes how AWS Global Accelerat…" at bounding box center [257, 57] width 220 height 17
click at [263, 64] on h5 "Which of the following statements accurately describes how AWS Global Accelerat…" at bounding box center [257, 57] width 220 height 17
click at [268, 130] on div "It automatically scales the application infrastructure based on incoming traffi…" at bounding box center [256, 121] width 218 height 22
click at [264, 113] on label "b. It automatically scales the application infrastructure based on incoming tra…" at bounding box center [256, 117] width 218 height 30
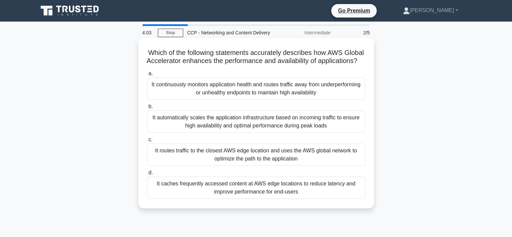
click at [147, 109] on input "b. It automatically scales the application infrastructure based on incoming tra…" at bounding box center [147, 106] width 0 height 4
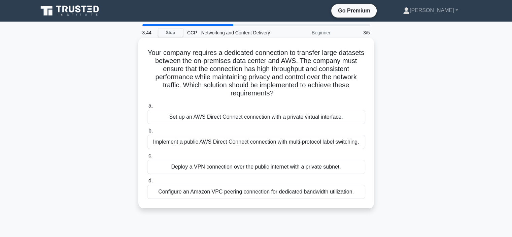
click at [243, 118] on div "Set up an AWS Direct Connect connection with a private virtual interface." at bounding box center [256, 117] width 218 height 14
click at [147, 108] on input "a. Set up an AWS Direct Connect connection with a private virtual interface." at bounding box center [147, 106] width 0 height 4
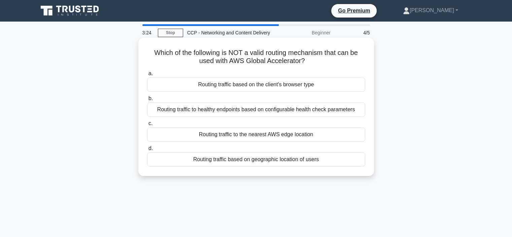
click at [280, 90] on div "Routing traffic based on the client's browser type" at bounding box center [256, 84] width 218 height 14
click at [147, 76] on input "a. Routing traffic based on the client's browser type" at bounding box center [147, 73] width 0 height 4
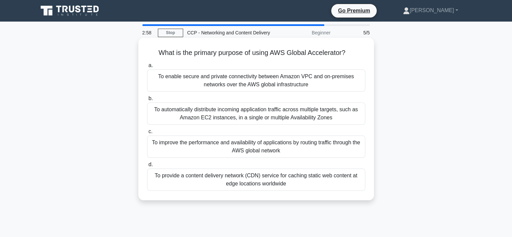
click at [319, 150] on div "To improve the performance and availability of applications by routing traffic …" at bounding box center [256, 146] width 218 height 22
click at [147, 134] on input "c. To improve the performance and availability of applications by routing traff…" at bounding box center [147, 131] width 0 height 4
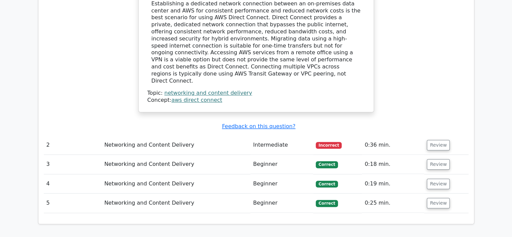
scroll to position [719, 0]
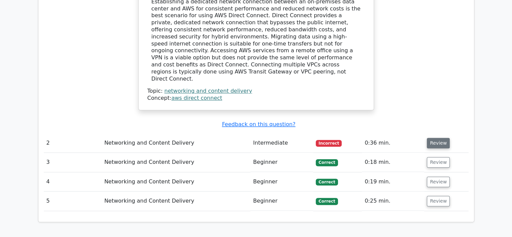
click at [438, 138] on button "Review" at bounding box center [438, 143] width 23 height 10
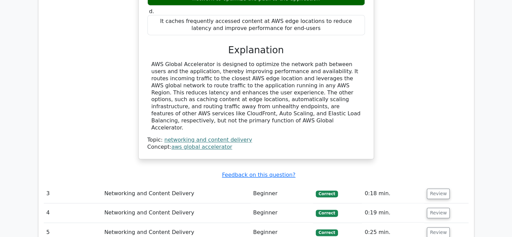
scroll to position [1001, 0]
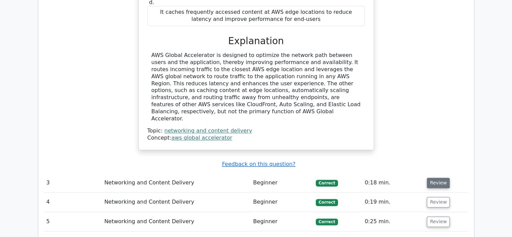
click at [442, 178] on button "Review" at bounding box center [438, 183] width 23 height 10
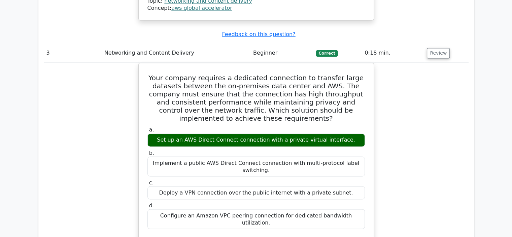
scroll to position [1131, 0]
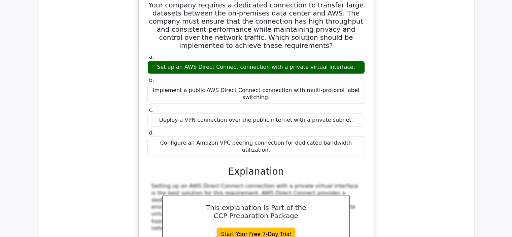
click at [404, 118] on div "Your company requires a dedicated connection to transfer large datasets between…" at bounding box center [256, 181] width 425 height 382
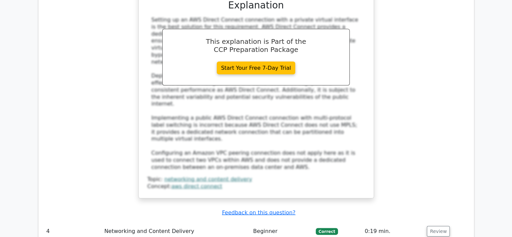
scroll to position [1380, 0]
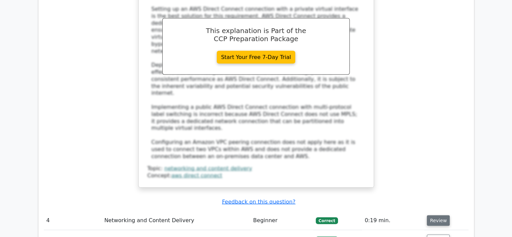
click at [439, 215] on button "Review" at bounding box center [438, 220] width 23 height 10
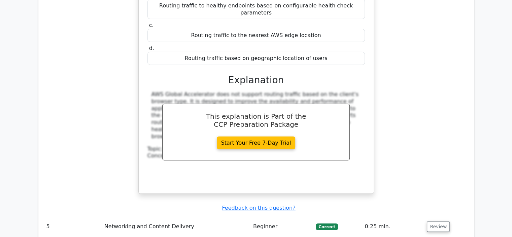
scroll to position [1673, 0]
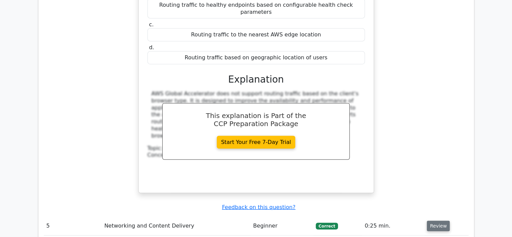
click at [439, 221] on button "Review" at bounding box center [438, 226] width 23 height 10
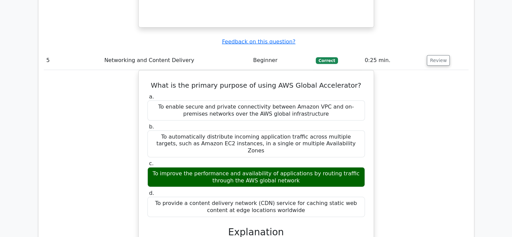
scroll to position [1835, 0]
